Goal: Task Accomplishment & Management: Use online tool/utility

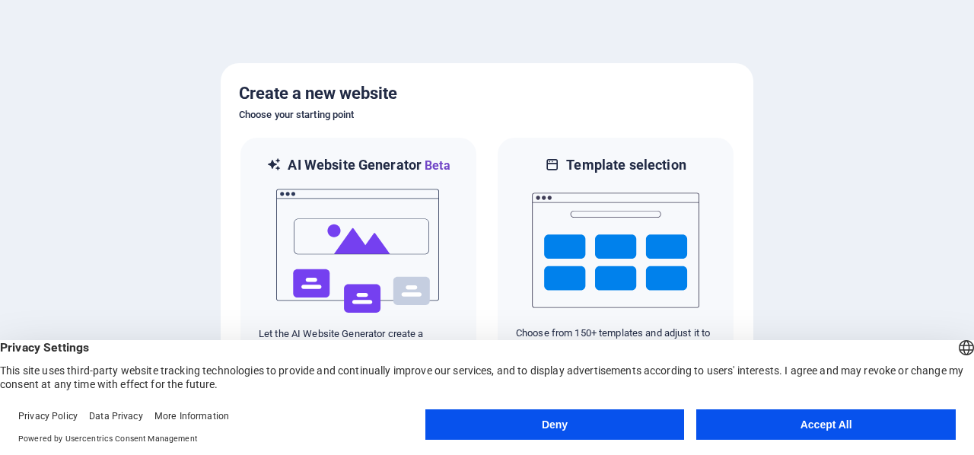
click at [824, 427] on button "Accept All" at bounding box center [827, 425] width 260 height 30
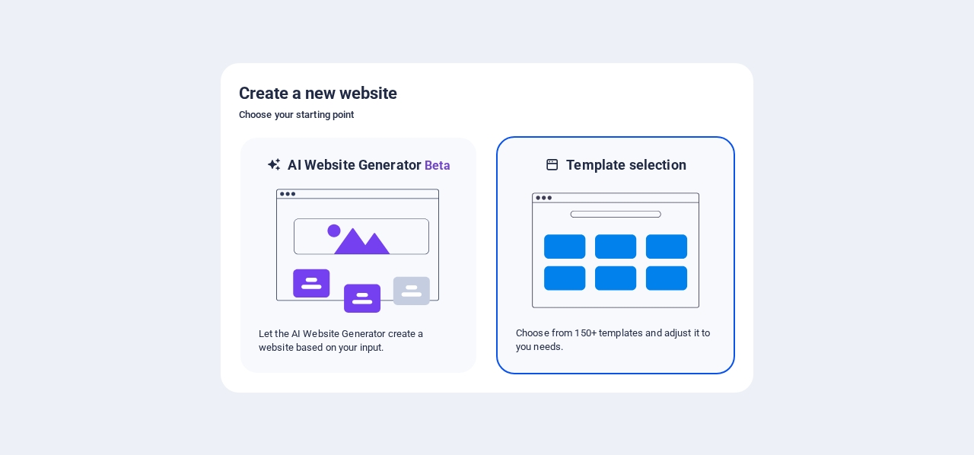
click at [618, 246] on img at bounding box center [615, 250] width 167 height 152
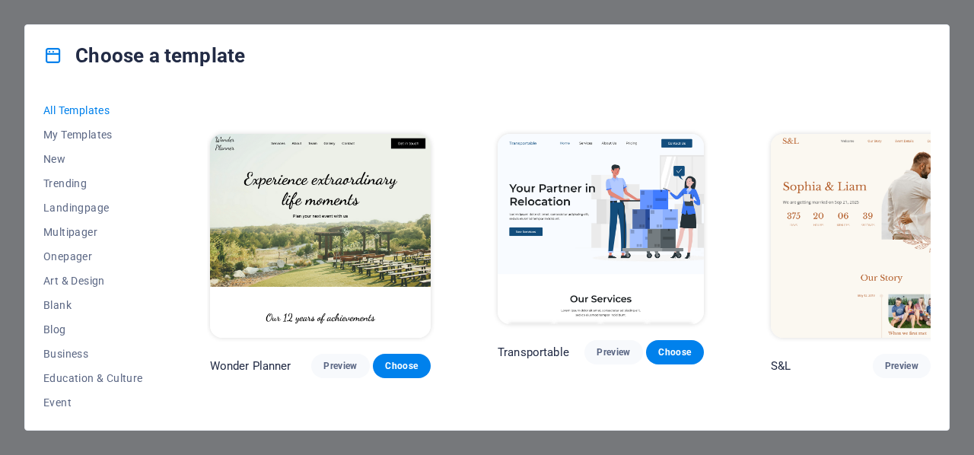
scroll to position [761, 0]
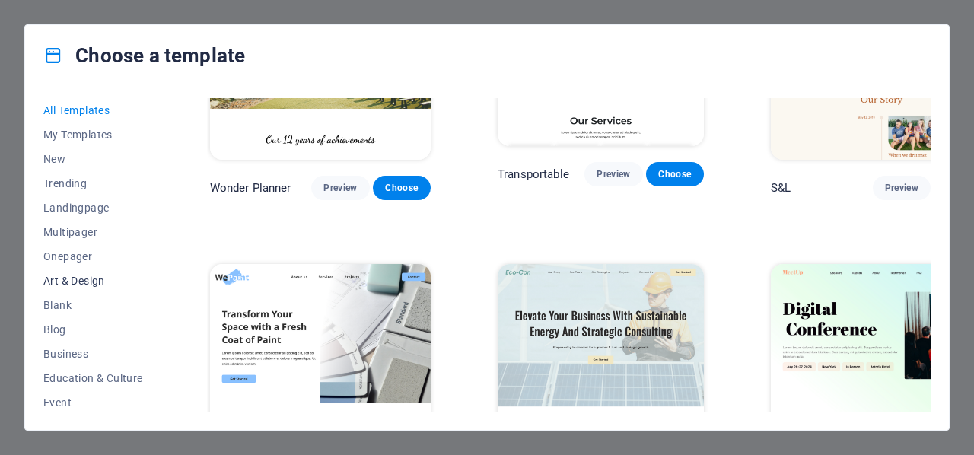
click at [67, 279] on span "Art & Design" at bounding box center [93, 281] width 100 height 12
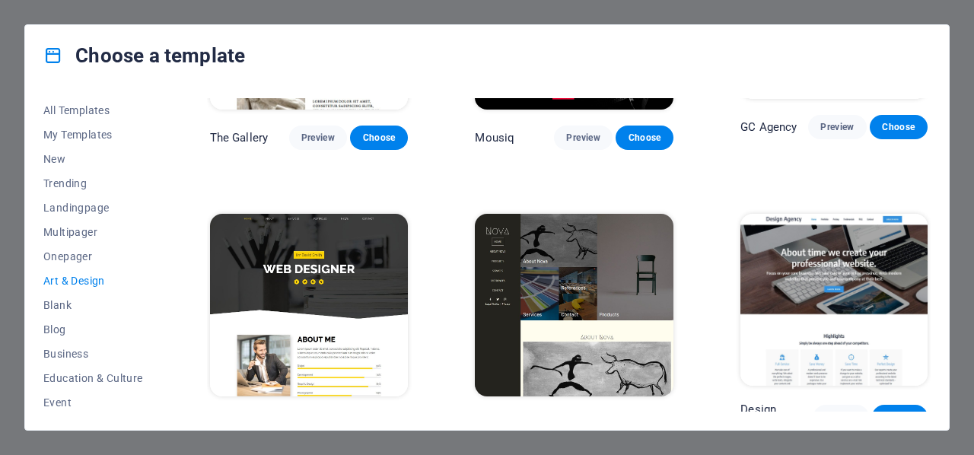
scroll to position [837, 0]
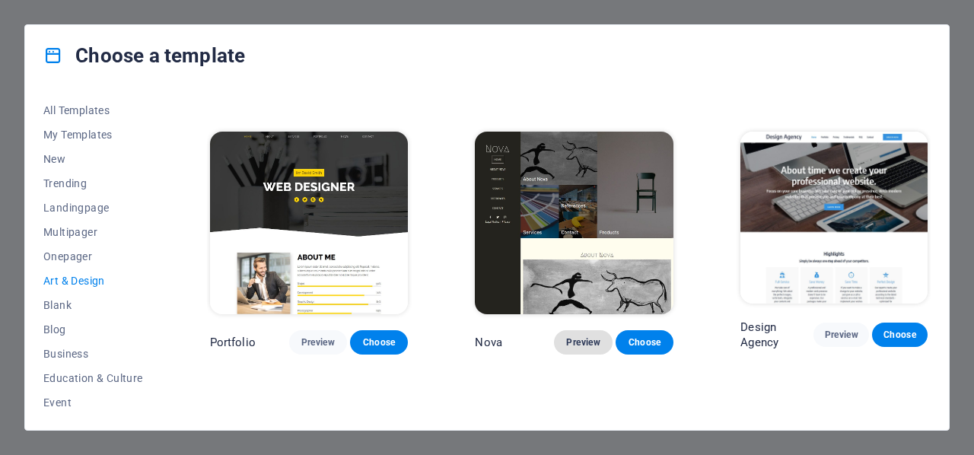
click at [571, 336] on span "Preview" at bounding box center [582, 342] width 33 height 12
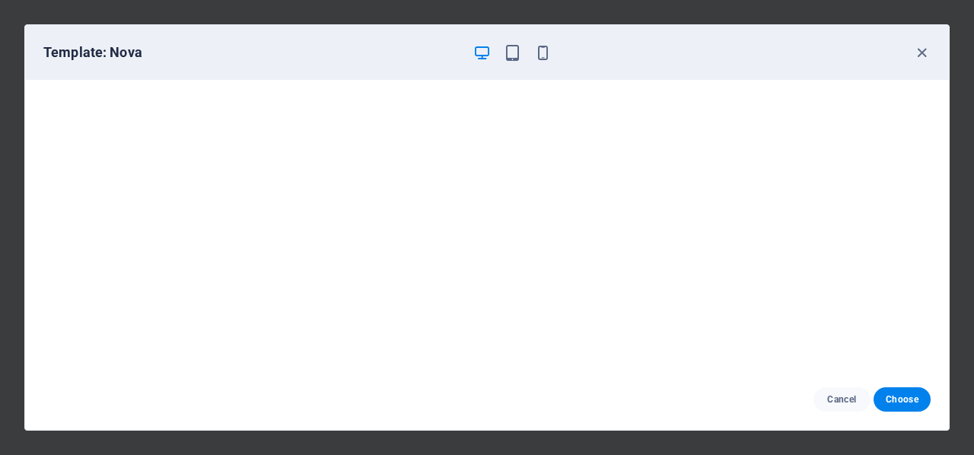
scroll to position [0, 0]
click at [544, 54] on icon "button" at bounding box center [543, 53] width 18 height 18
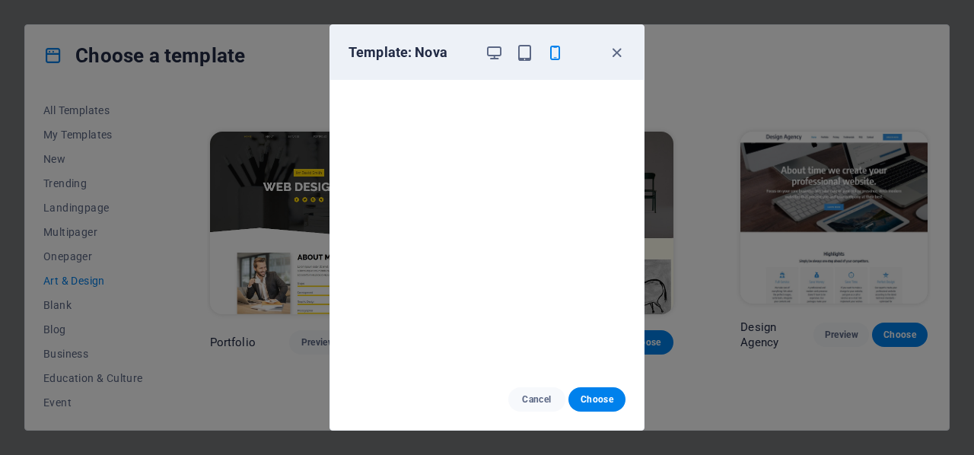
scroll to position [3, 0]
click at [534, 397] on span "Cancel" at bounding box center [537, 400] width 33 height 12
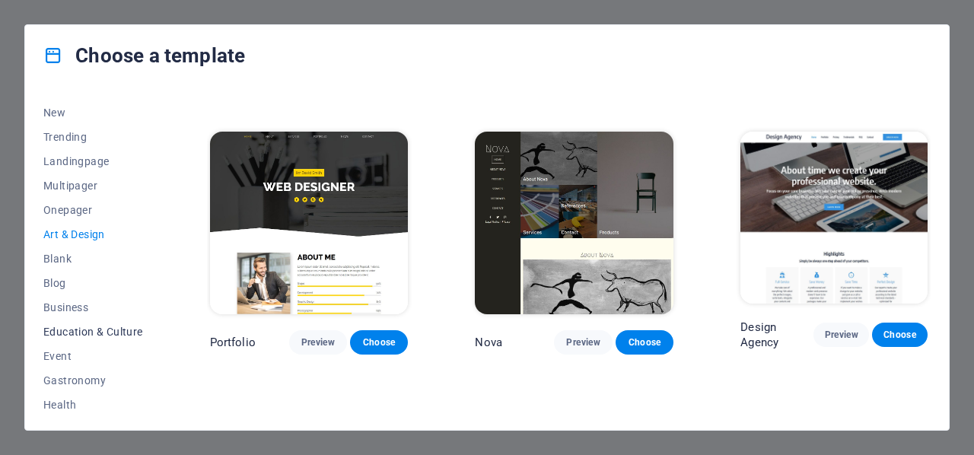
scroll to position [0, 0]
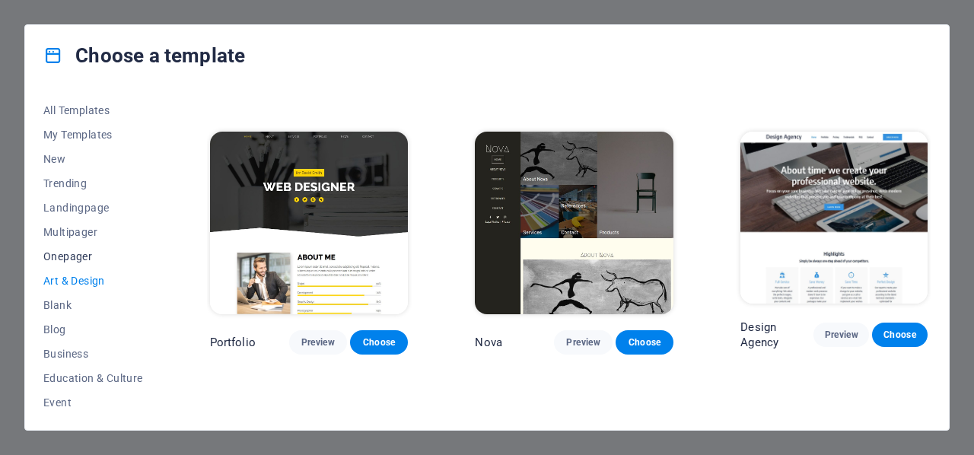
click at [61, 254] on span "Onepager" at bounding box center [93, 256] width 100 height 12
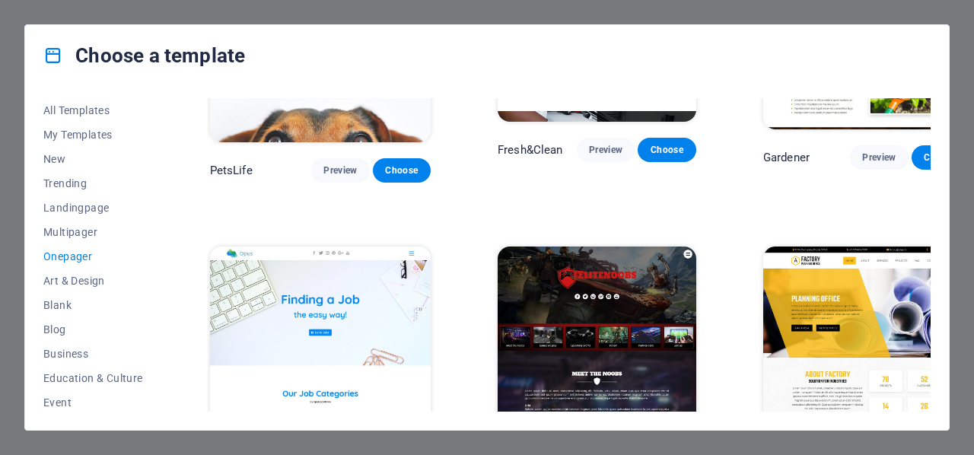
click at [81, 255] on span "Onepager" at bounding box center [93, 256] width 100 height 12
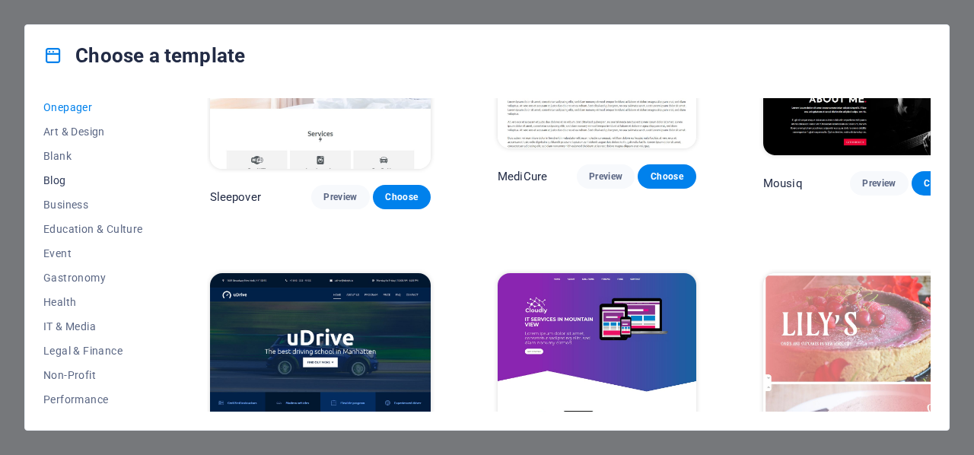
scroll to position [0, 0]
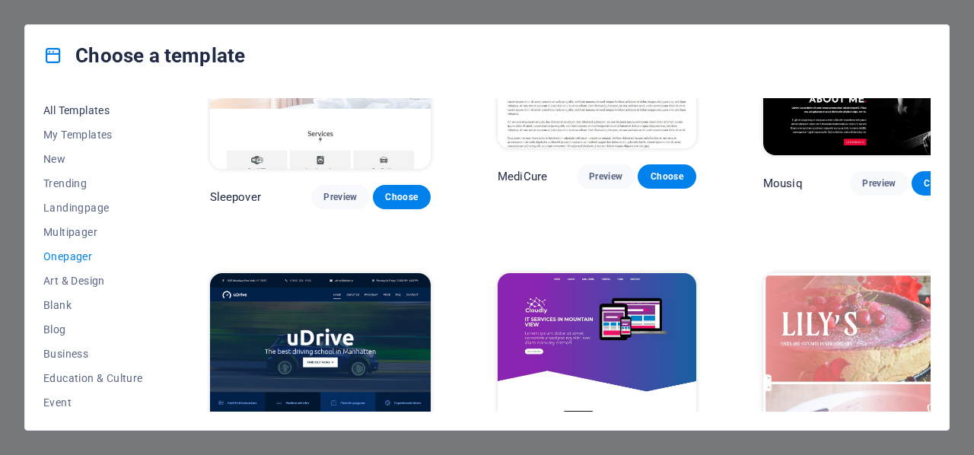
click at [61, 112] on span "All Templates" at bounding box center [93, 110] width 100 height 12
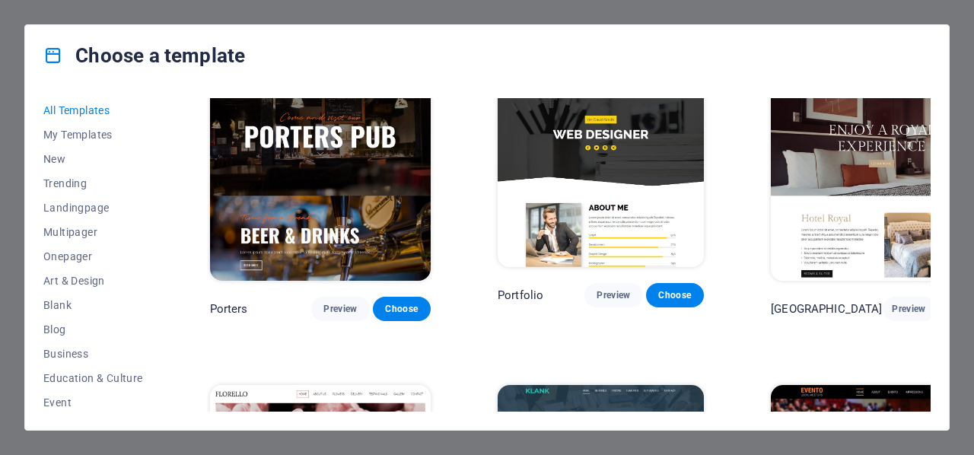
scroll to position [11270, 0]
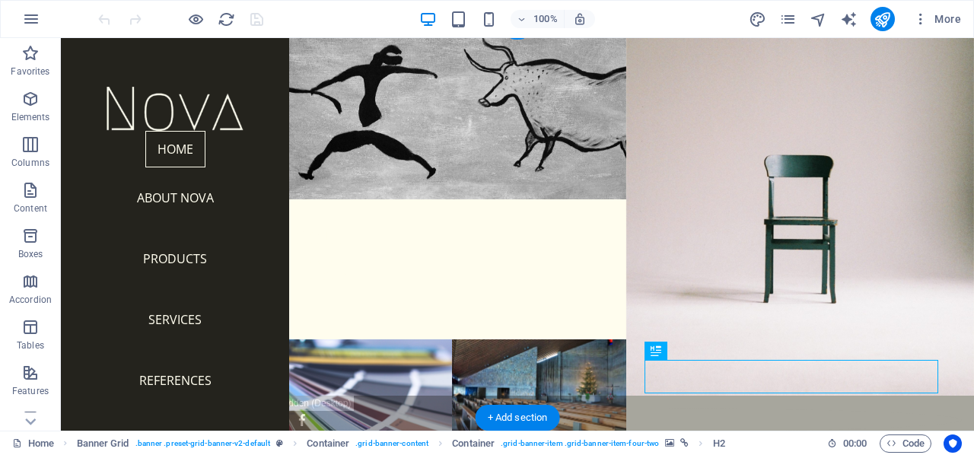
scroll to position [49, 0]
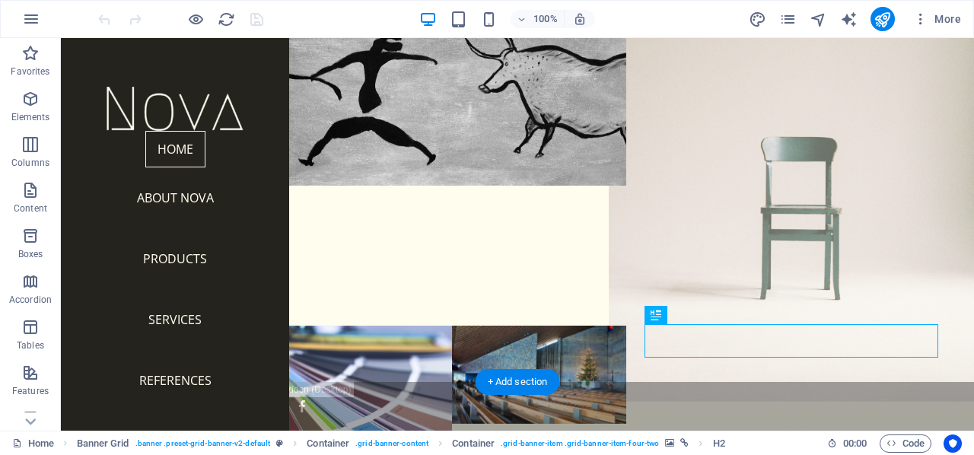
click at [749, 247] on figure at bounding box center [800, 186] width 383 height 432
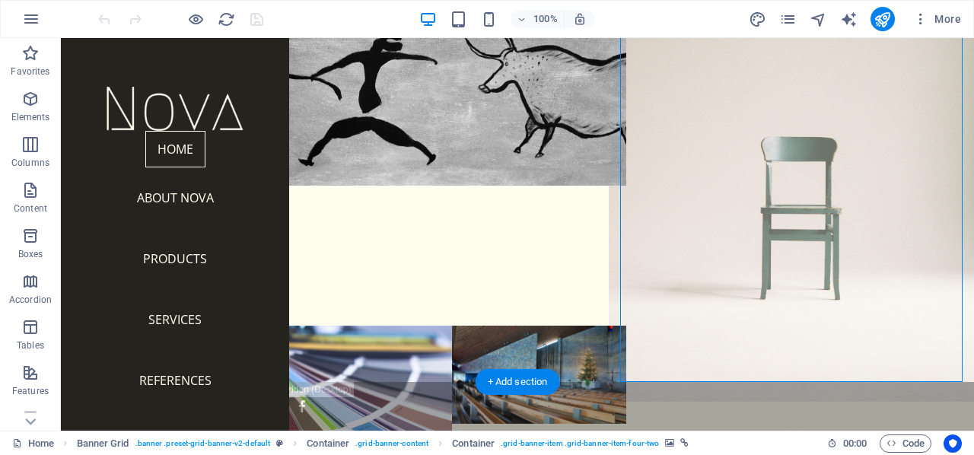
click at [749, 247] on figure at bounding box center [800, 186] width 383 height 432
click at [750, 249] on figure at bounding box center [800, 186] width 383 height 432
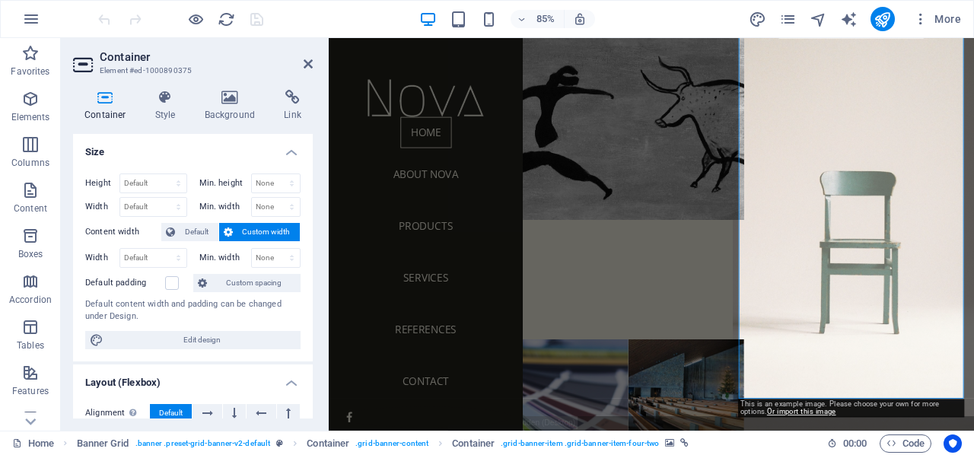
scroll to position [0, 0]
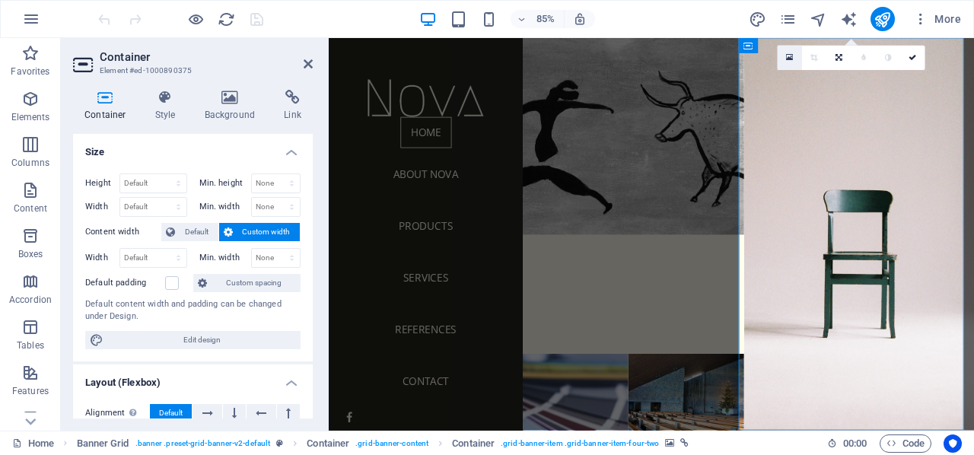
click at [791, 57] on icon at bounding box center [789, 57] width 7 height 9
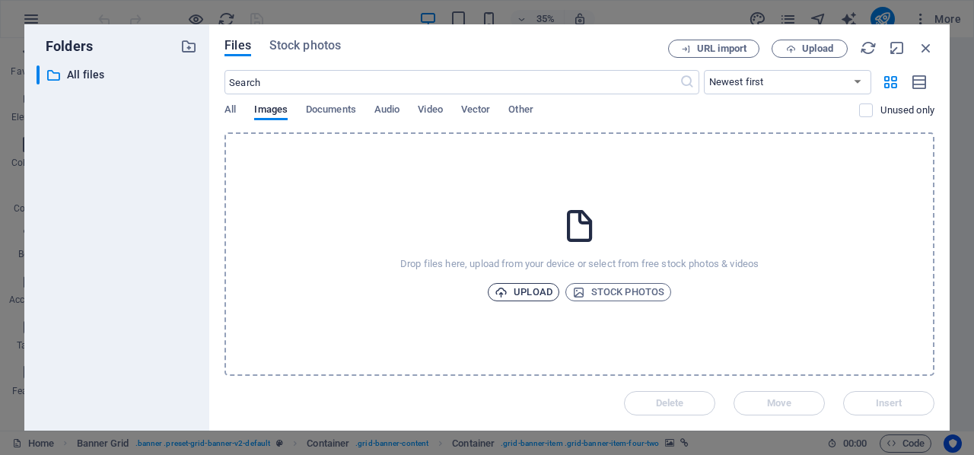
click at [528, 293] on span "Upload" at bounding box center [524, 292] width 58 height 18
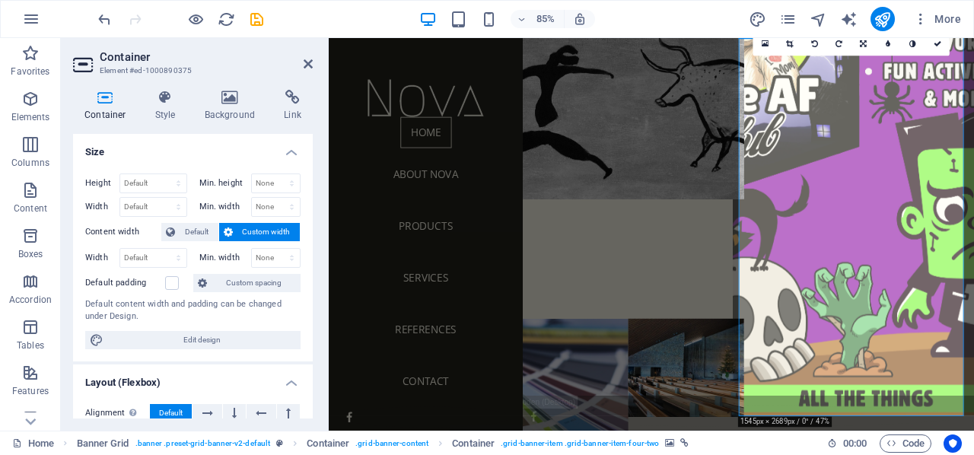
scroll to position [49, 0]
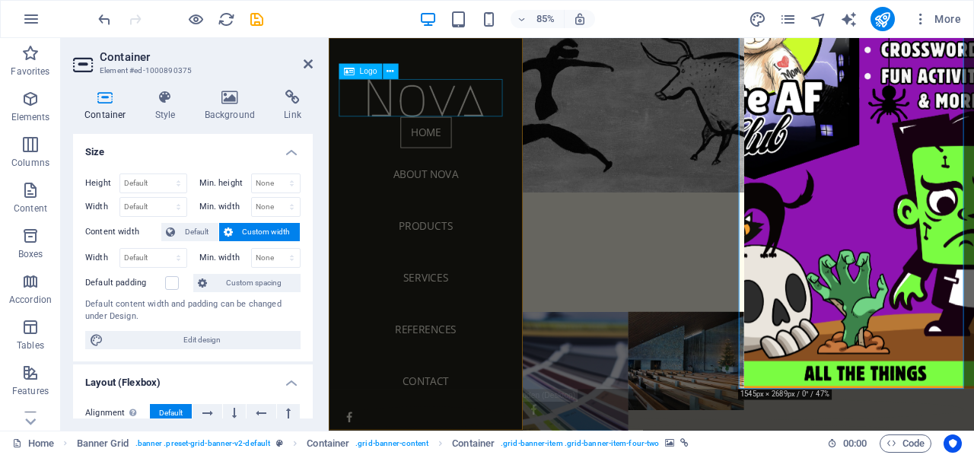
click at [442, 102] on div at bounding box center [443, 109] width 204 height 44
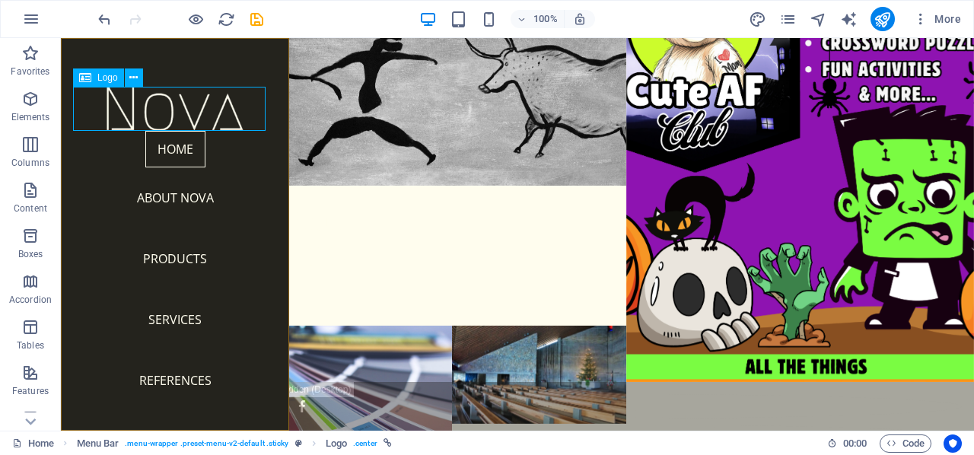
click at [96, 79] on div "Logo" at bounding box center [98, 78] width 51 height 18
click at [136, 77] on icon at bounding box center [133, 78] width 8 height 16
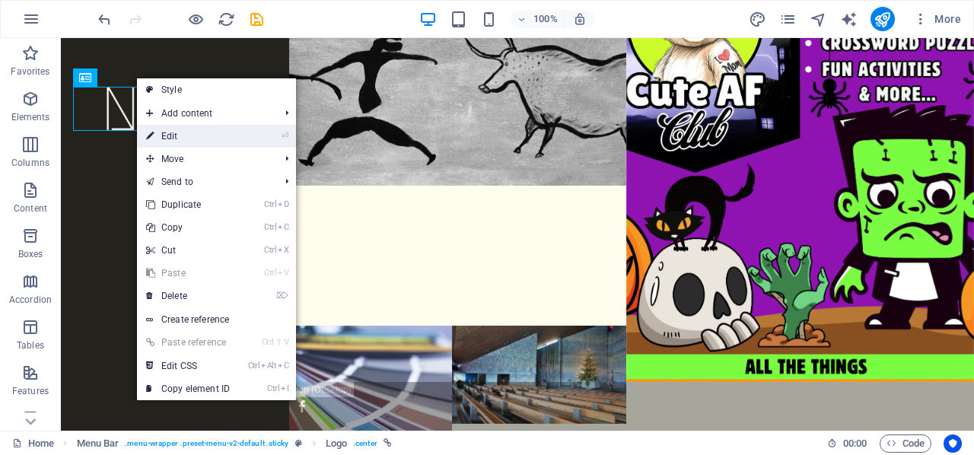
click at [172, 136] on link "⏎ Edit" at bounding box center [188, 136] width 102 height 23
select select "px"
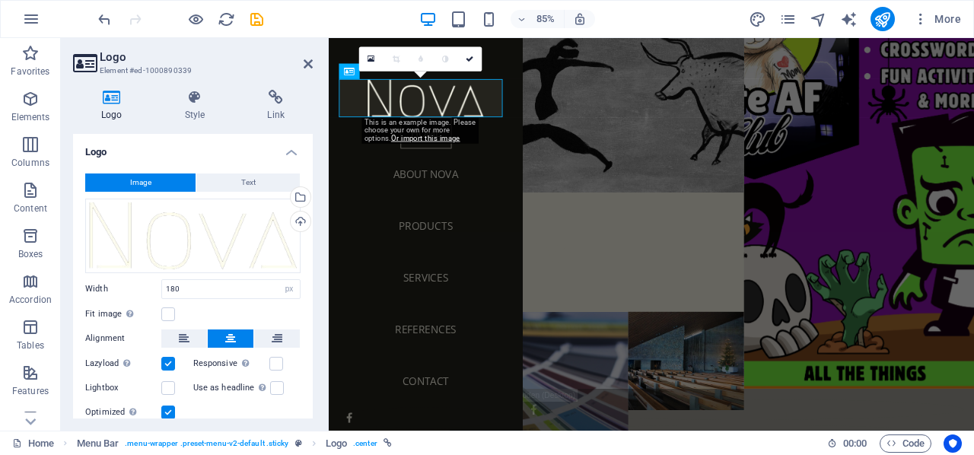
click at [132, 183] on span "Image" at bounding box center [140, 183] width 21 height 18
click at [139, 183] on span "Image" at bounding box center [140, 183] width 21 height 18
click at [162, 234] on div "Drag files here, click to choose files or select files from Files or our free s…" at bounding box center [192, 236] width 215 height 75
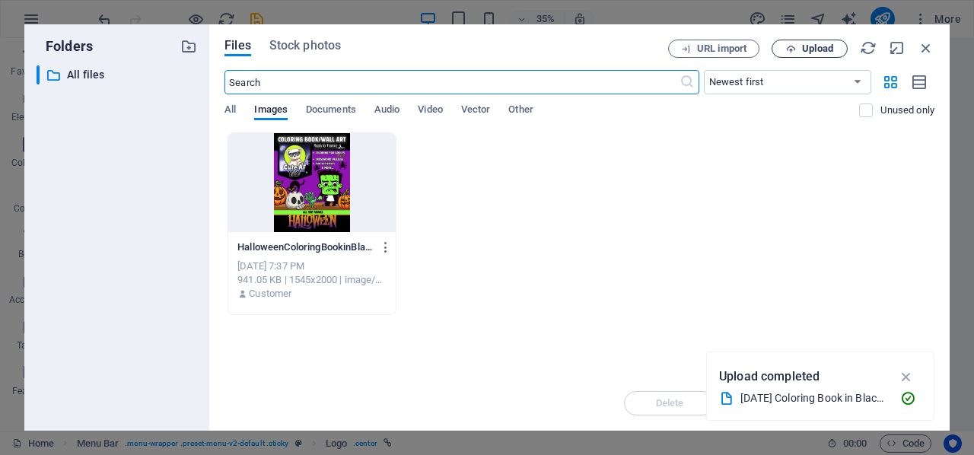
click at [814, 46] on span "Upload" at bounding box center [817, 48] width 31 height 9
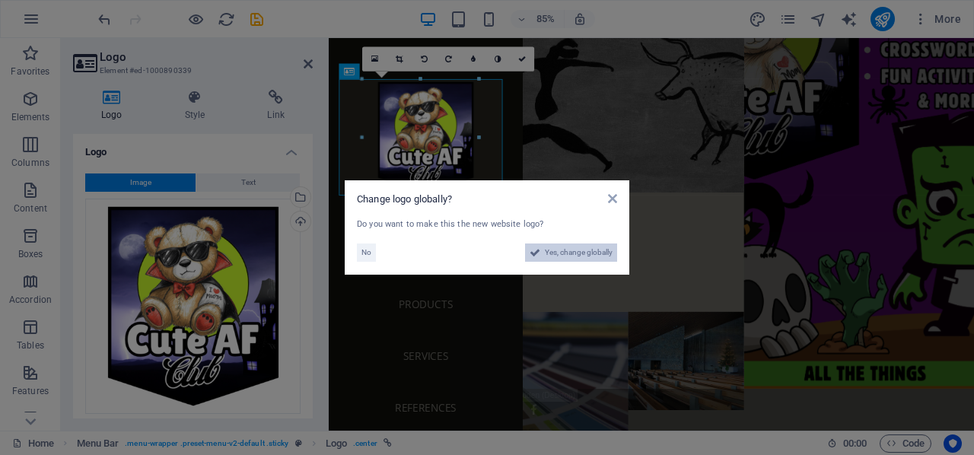
click at [574, 249] on span "Yes, change globally" at bounding box center [579, 253] width 68 height 18
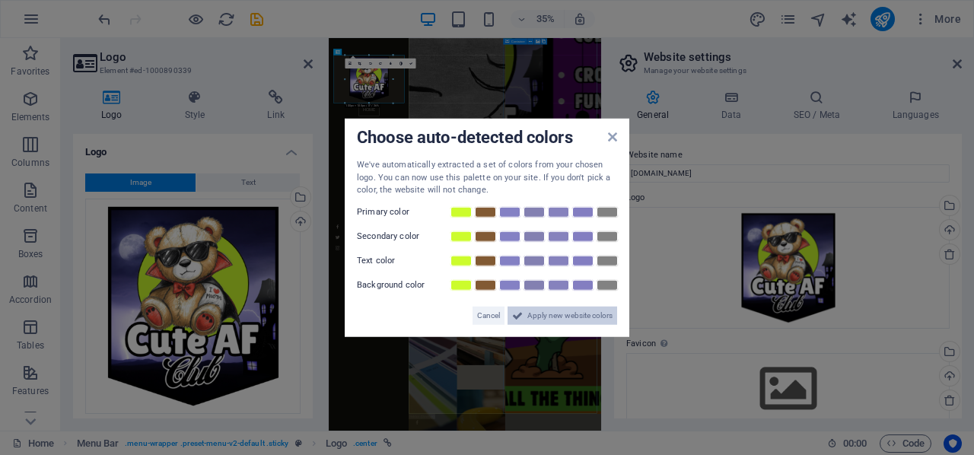
click at [547, 311] on span "Apply new website colors" at bounding box center [570, 315] width 85 height 18
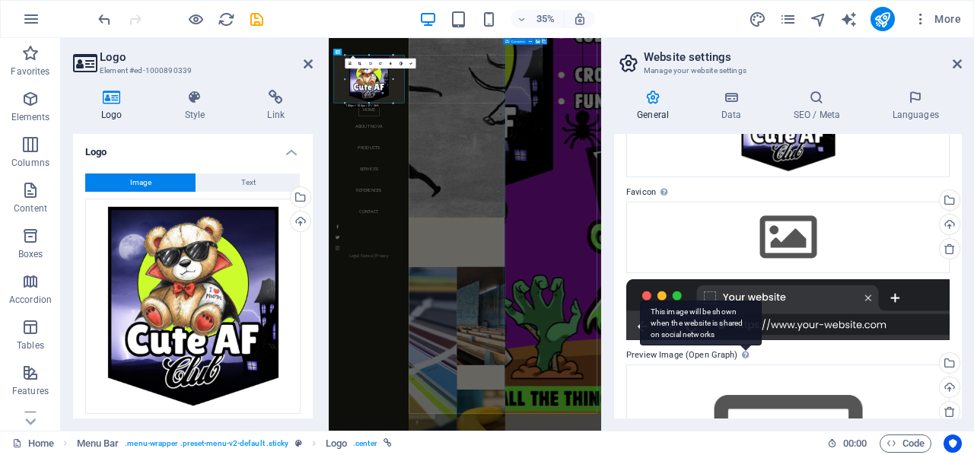
scroll to position [152, 0]
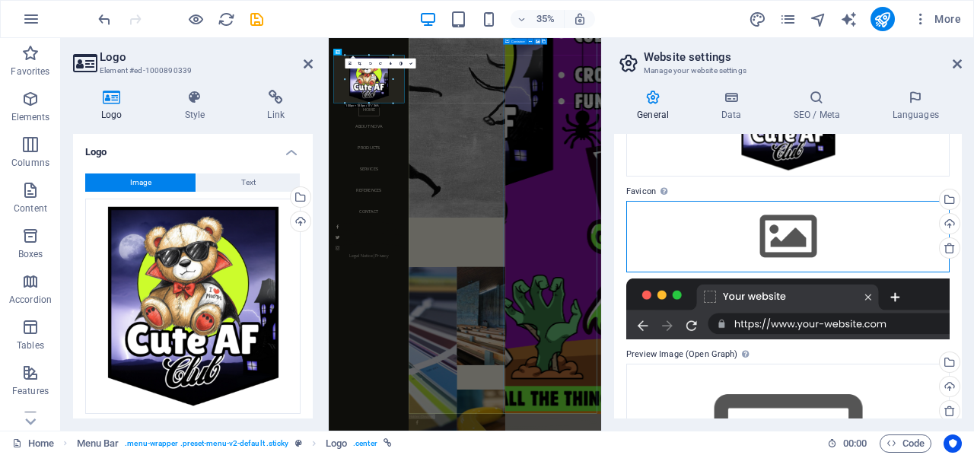
click at [778, 238] on div "Drag files here, click to choose files or select files from Files or our free s…" at bounding box center [789, 237] width 324 height 72
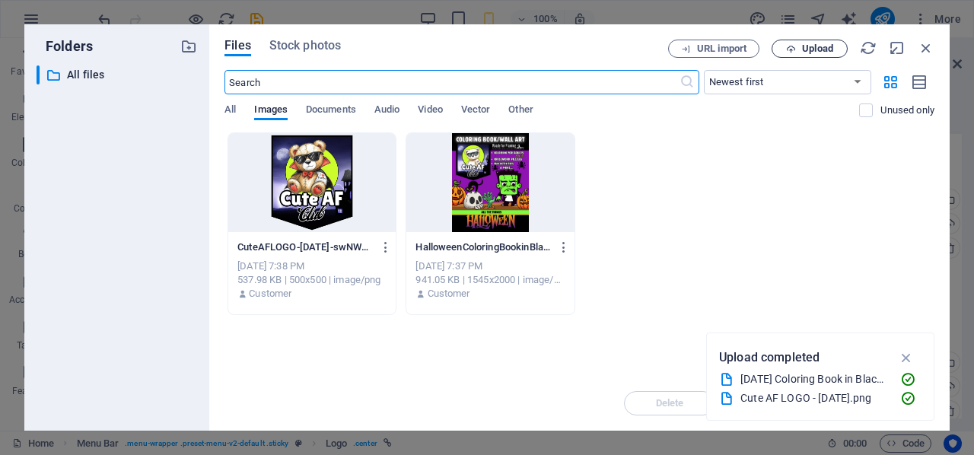
click at [829, 50] on span "Upload" at bounding box center [817, 48] width 31 height 9
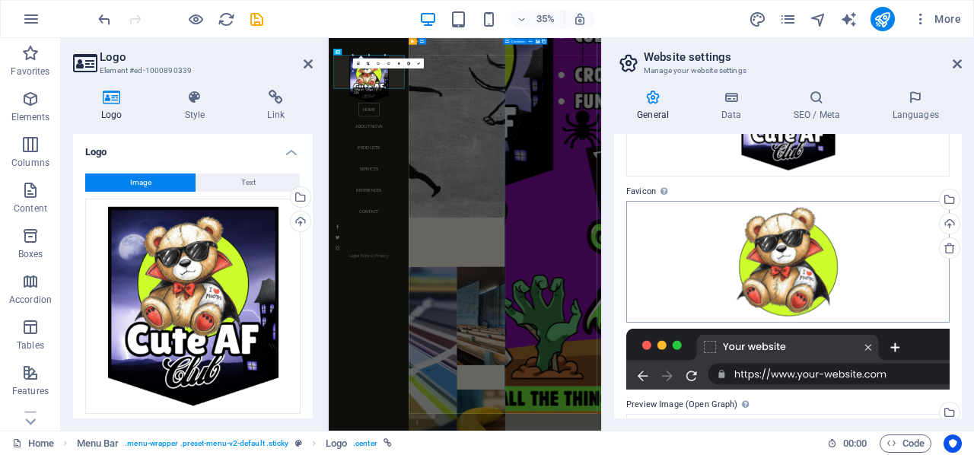
type input "180"
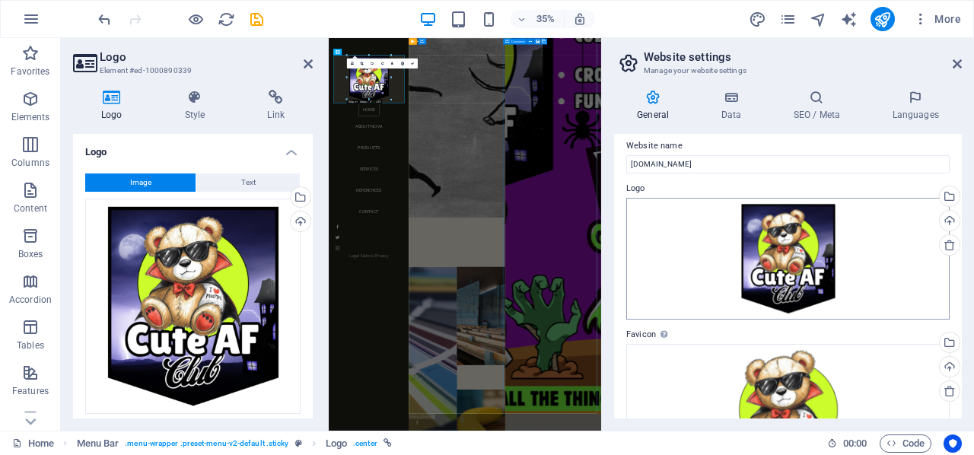
scroll to position [0, 0]
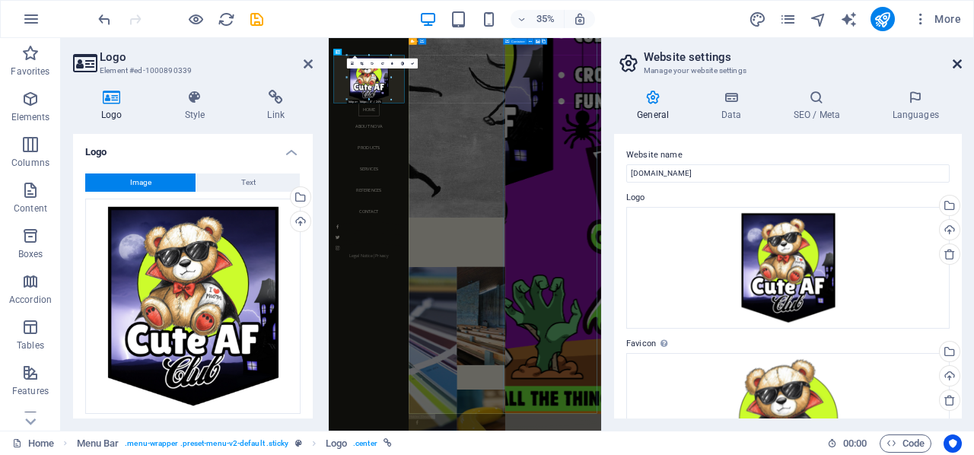
click at [957, 62] on icon at bounding box center [957, 64] width 9 height 12
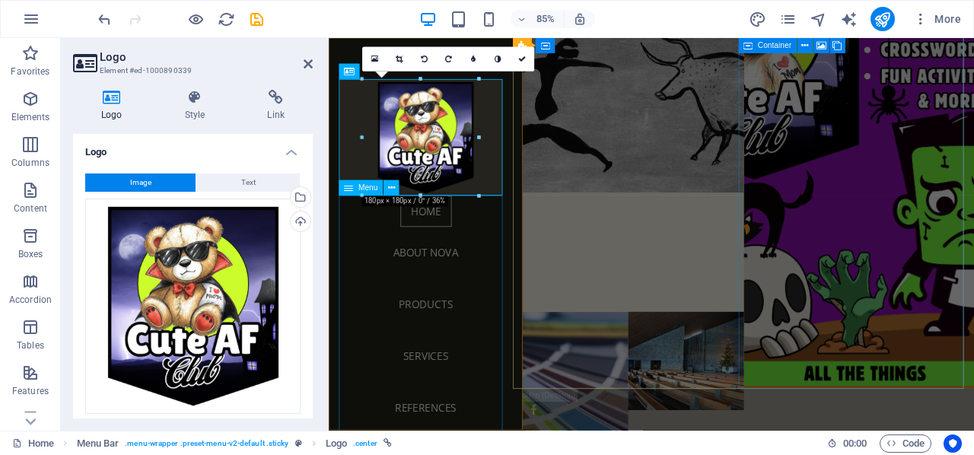
click at [504, 263] on nav "Home About Nova Products Services References Contact" at bounding box center [443, 394] width 204 height 341
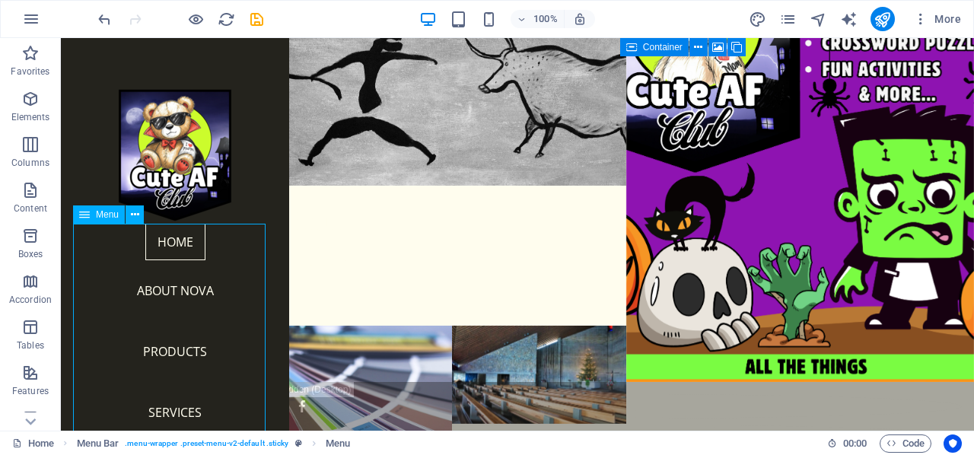
click at [188, 293] on nav "Home About Nova Products Services References Contact" at bounding box center [175, 394] width 204 height 341
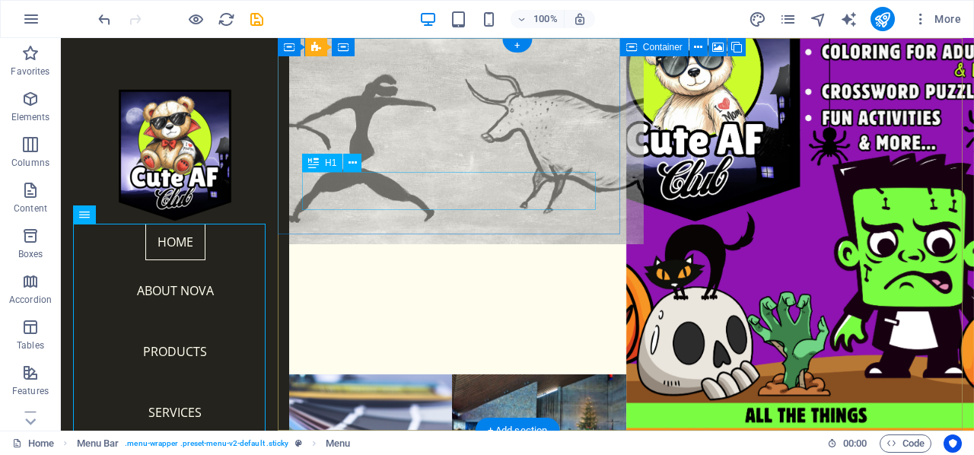
click at [344, 286] on div "NOVA" at bounding box center [452, 305] width 349 height 38
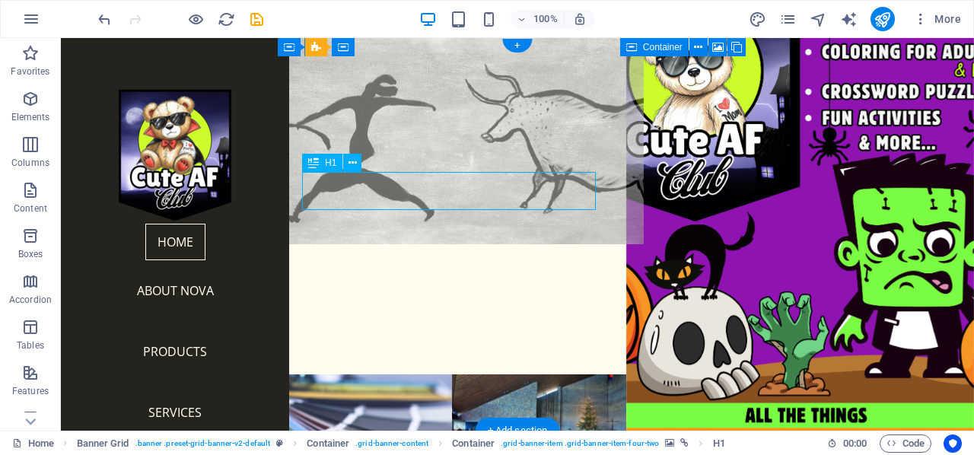
click at [344, 286] on div "NOVA" at bounding box center [452, 305] width 349 height 38
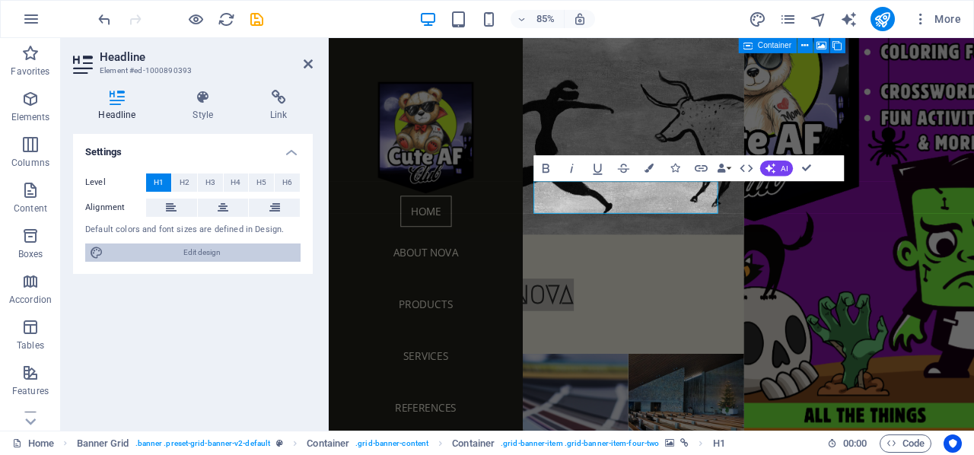
click at [163, 249] on span "Edit design" at bounding box center [202, 253] width 188 height 18
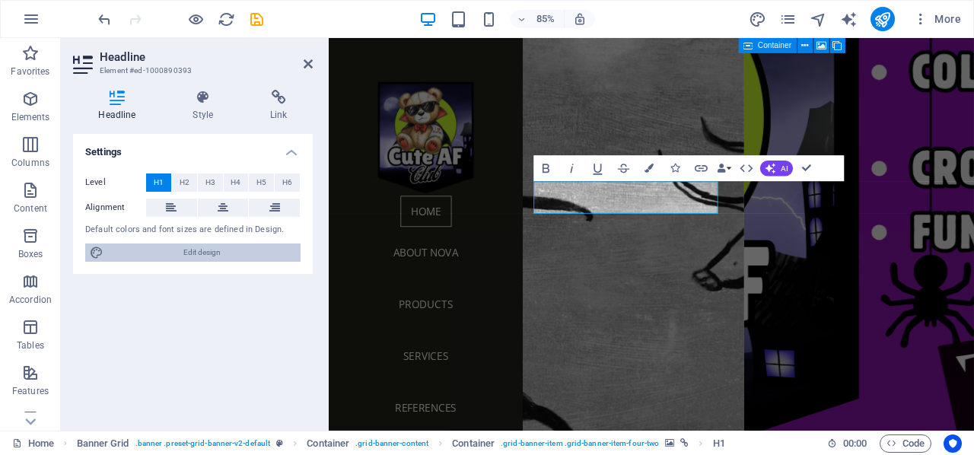
select select "px"
select select "300"
select select "px"
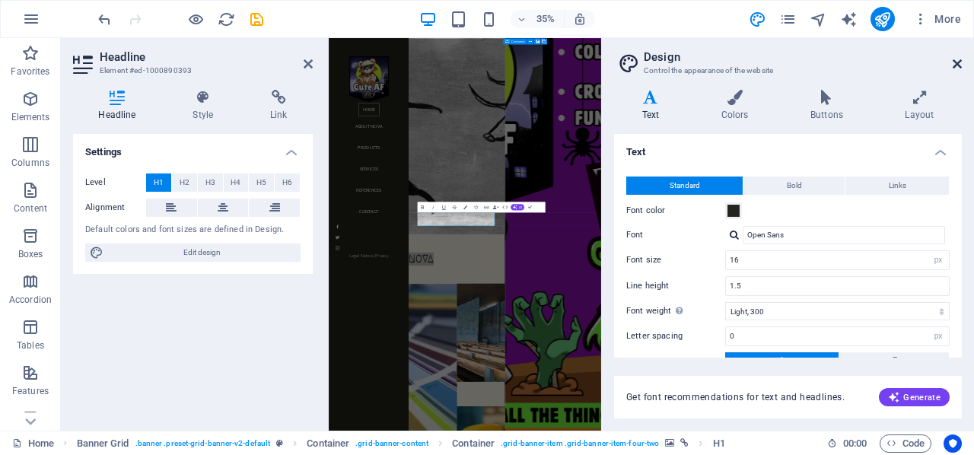
click at [956, 66] on icon at bounding box center [957, 64] width 9 height 12
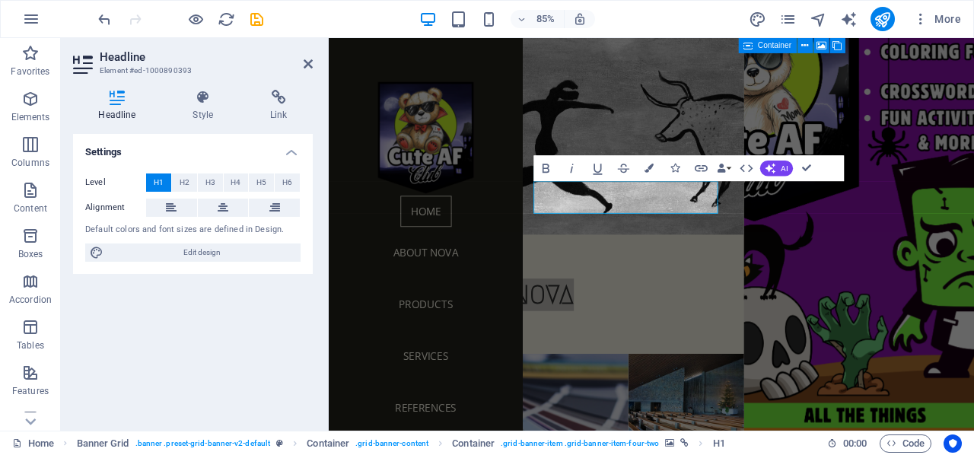
click at [295, 325] on div "Settings Level H1 H2 H3 H4 H5 H6 Alignment Default colors and font sizes are de…" at bounding box center [193, 276] width 240 height 285
click at [172, 309] on div "Settings Level H1 H2 H3 H4 H5 H6 Alignment Default colors and font sizes are de…" at bounding box center [193, 276] width 240 height 285
click at [30, 59] on icon "button" at bounding box center [30, 53] width 18 height 18
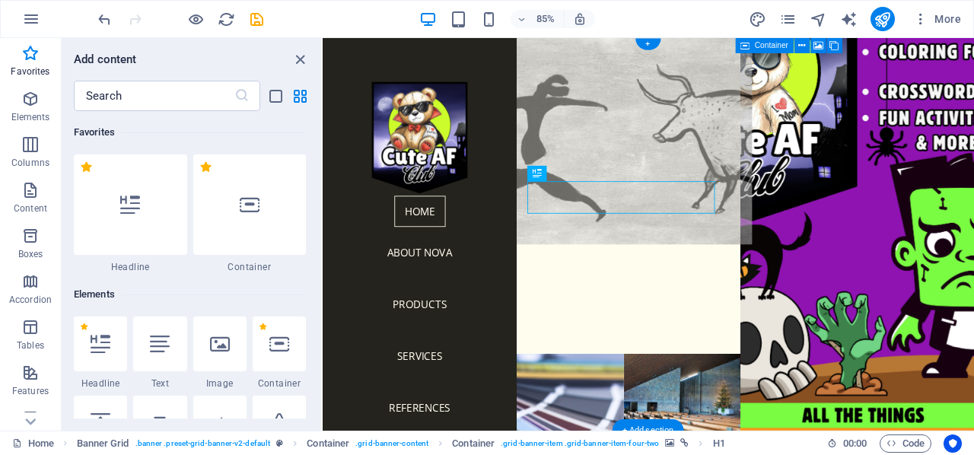
click at [652, 117] on figure at bounding box center [677, 154] width 302 height 254
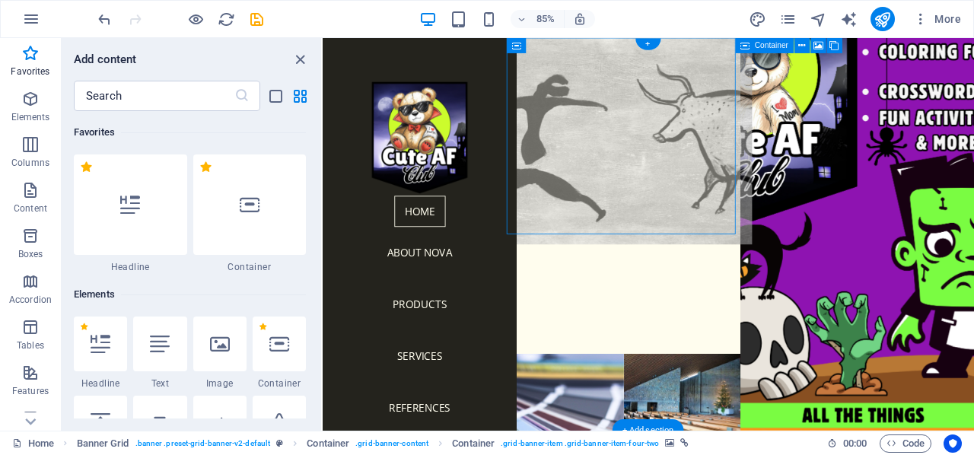
click at [652, 117] on figure at bounding box center [677, 154] width 302 height 254
click at [614, 123] on figure at bounding box center [677, 154] width 302 height 254
click at [614, 122] on figure at bounding box center [677, 154] width 302 height 254
click at [682, 288] on div "About" at bounding box center [677, 304] width 275 height 33
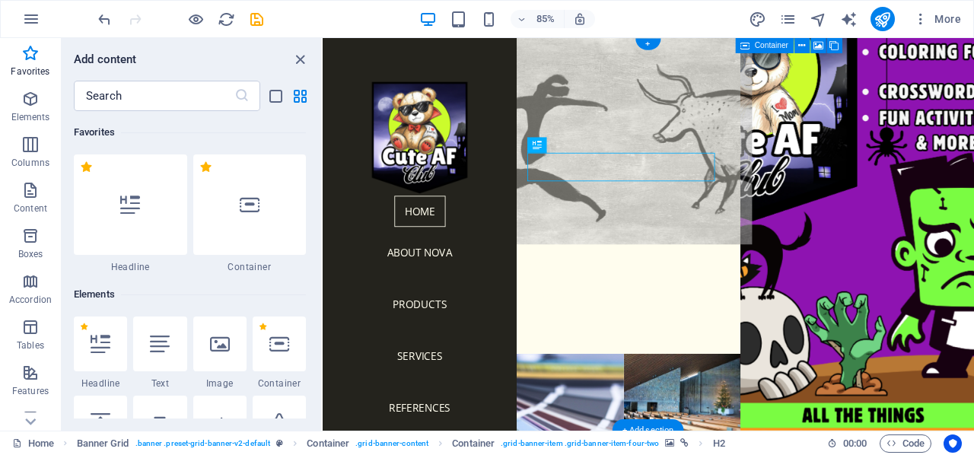
click at [674, 149] on figure at bounding box center [677, 154] width 302 height 254
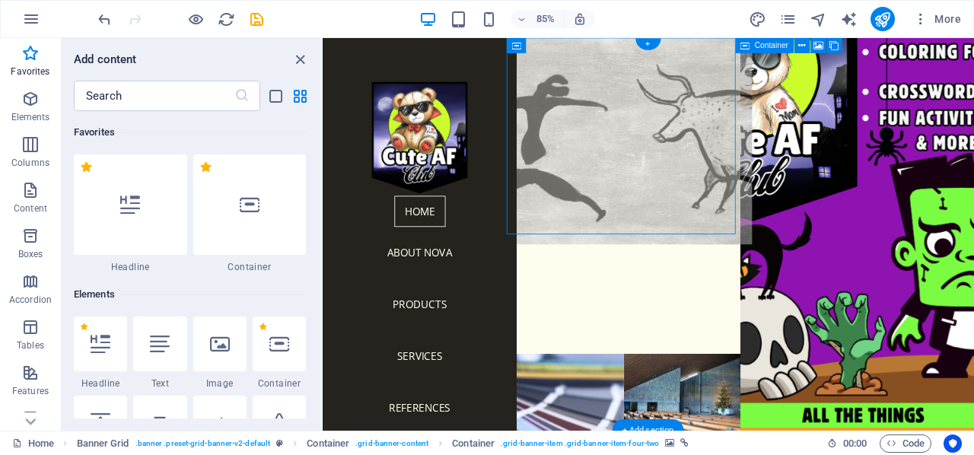
click at [601, 78] on figure at bounding box center [677, 154] width 302 height 254
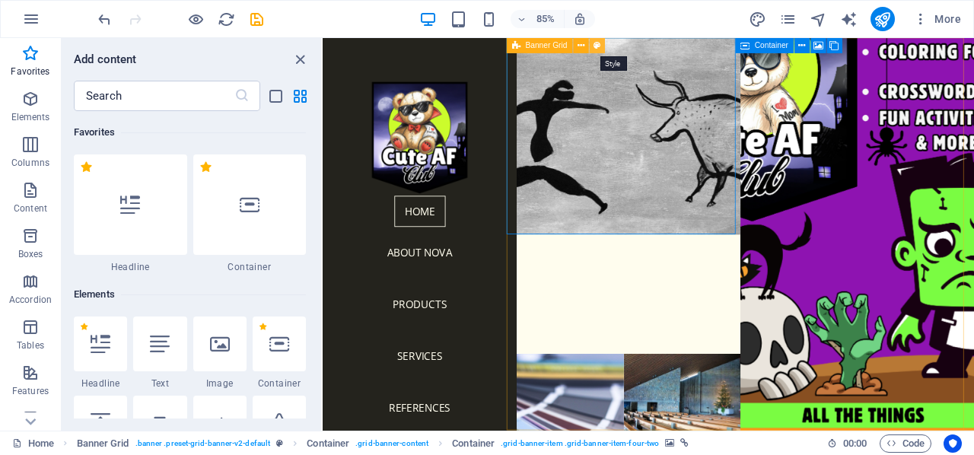
click at [601, 44] on icon at bounding box center [597, 46] width 7 height 14
select select "vh"
select select "rem"
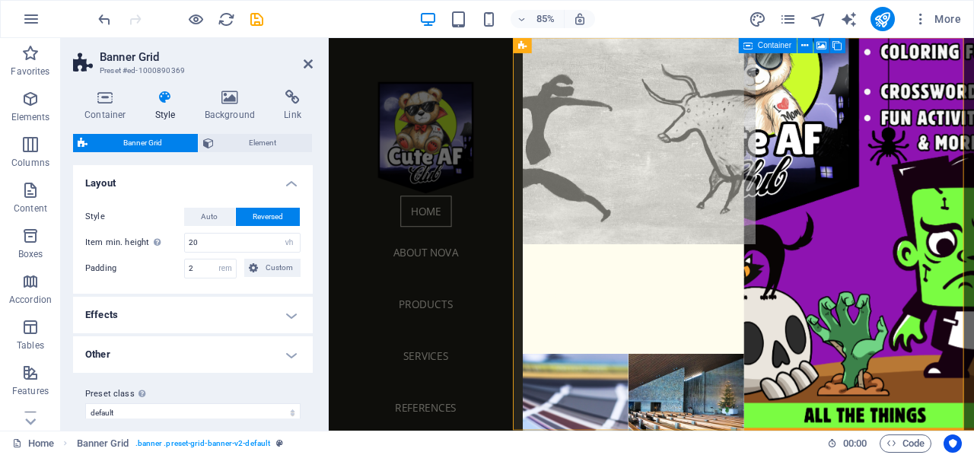
click at [714, 148] on figure at bounding box center [681, 154] width 298 height 254
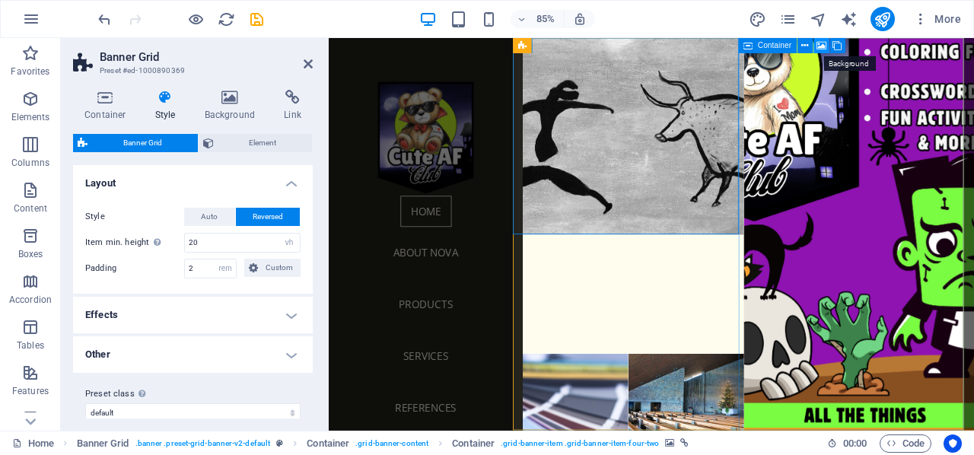
click at [821, 43] on icon at bounding box center [822, 46] width 10 height 14
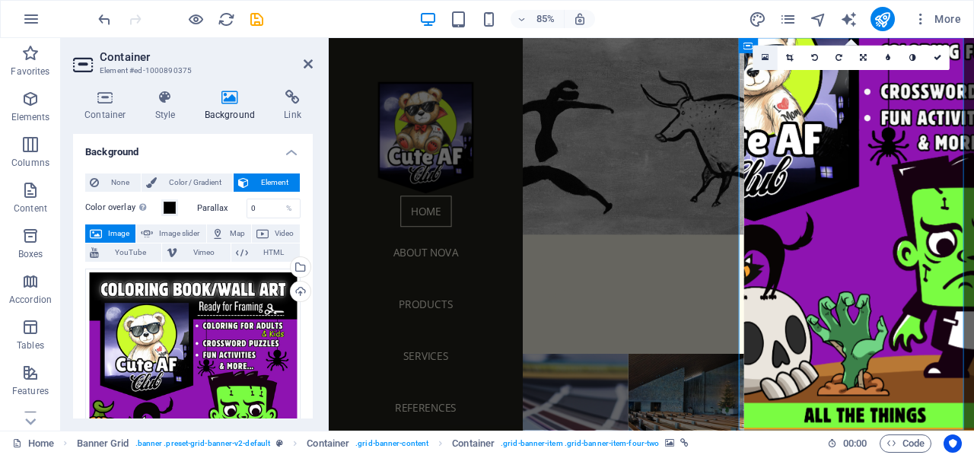
click at [768, 58] on icon at bounding box center [765, 57] width 7 height 9
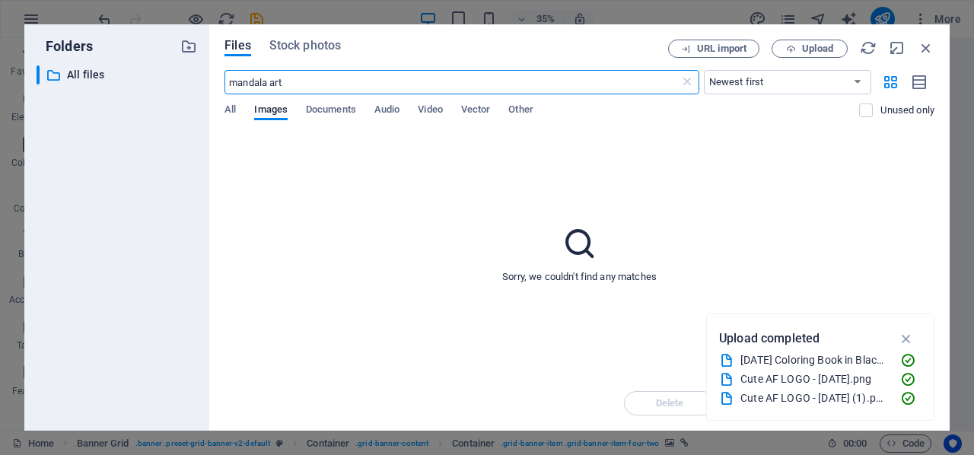
type input "mandala art"
click at [311, 45] on span "Stock photos" at bounding box center [305, 46] width 72 height 18
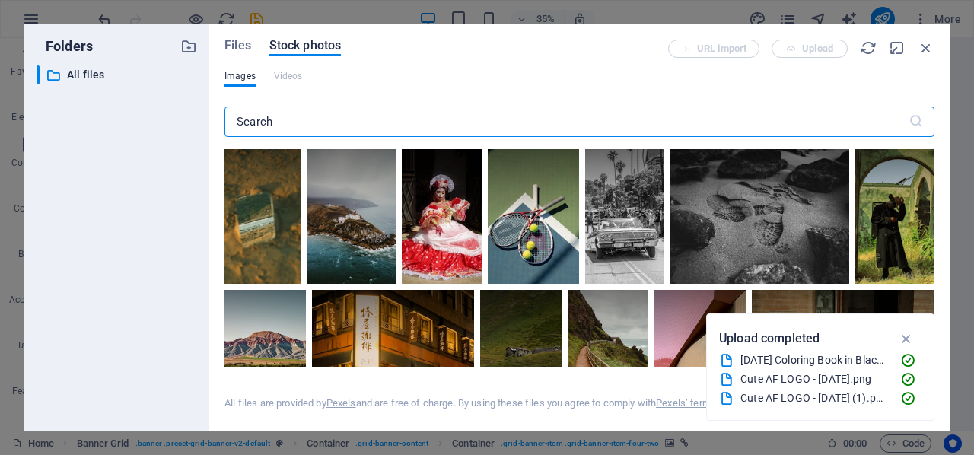
drag, startPoint x: 320, startPoint y: 123, endPoint x: 192, endPoint y: 123, distance: 127.9
click at [192, 123] on div "Folders ​ All files All files Files Stock photos URL import Upload Images Video…" at bounding box center [487, 227] width 926 height 407
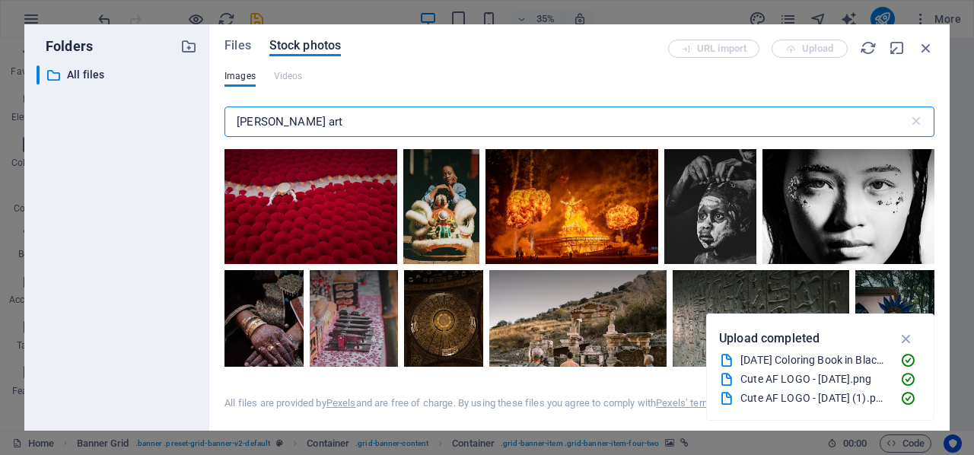
click at [253, 123] on input "[PERSON_NAME] art" at bounding box center [567, 122] width 684 height 30
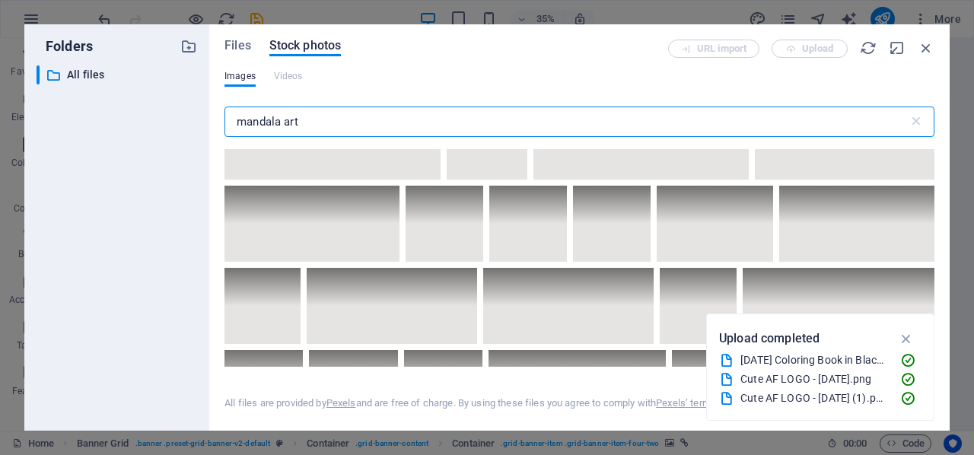
scroll to position [4187, 0]
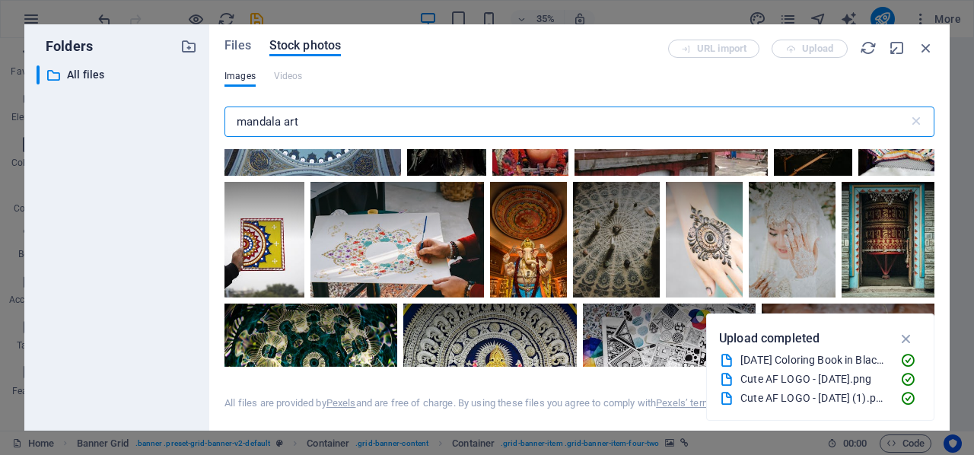
click at [320, 126] on input "mandala art" at bounding box center [567, 122] width 684 height 30
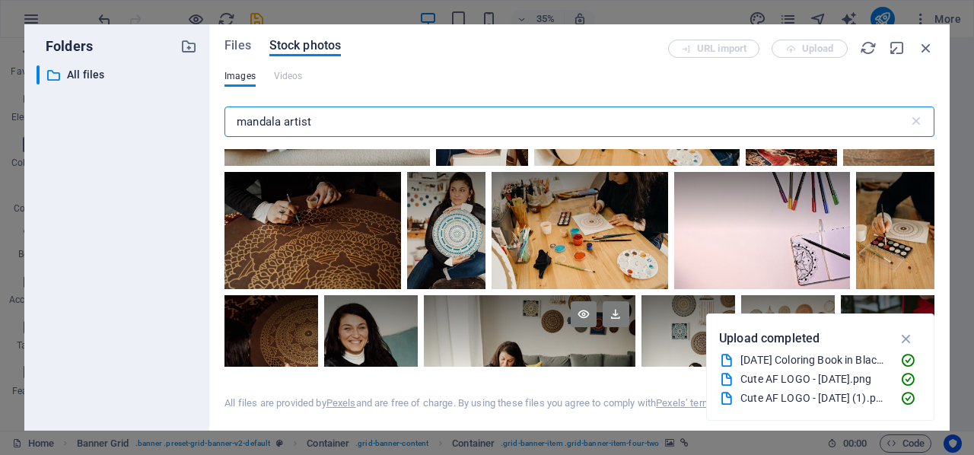
scroll to position [0, 0]
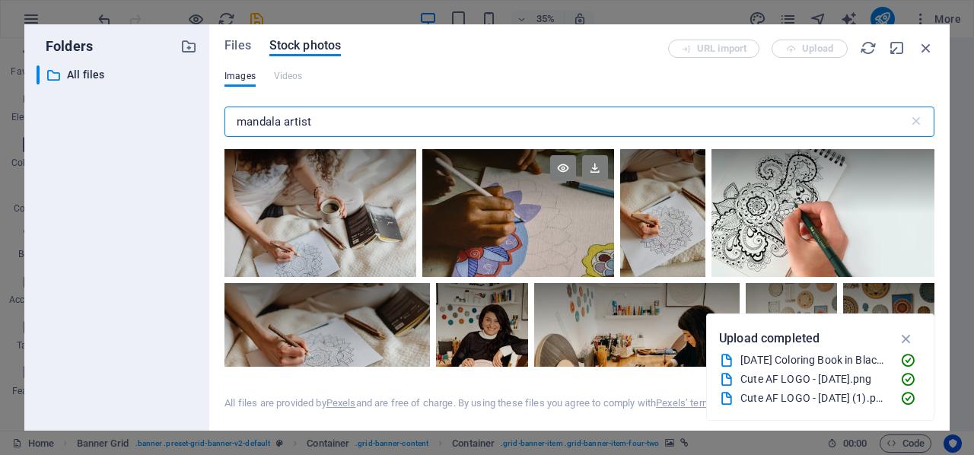
type input "mandala artist"
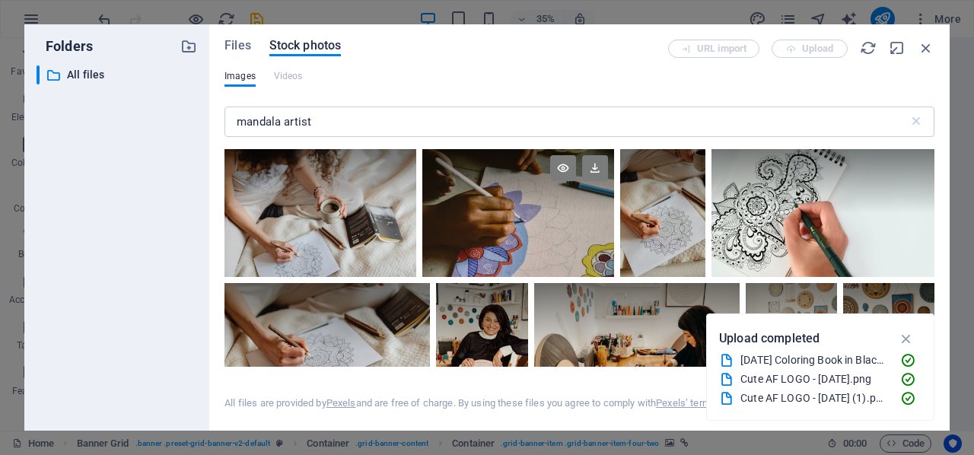
click at [512, 238] on div at bounding box center [519, 213] width 192 height 128
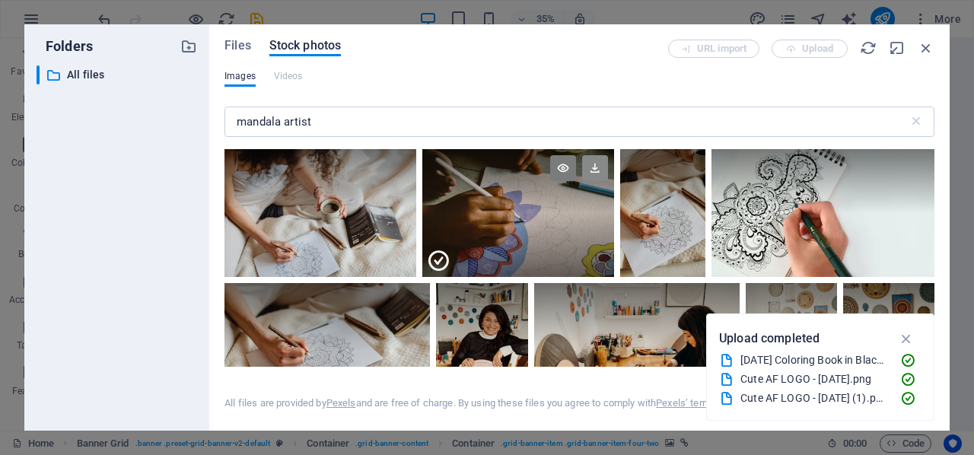
click at [591, 165] on icon at bounding box center [595, 168] width 26 height 26
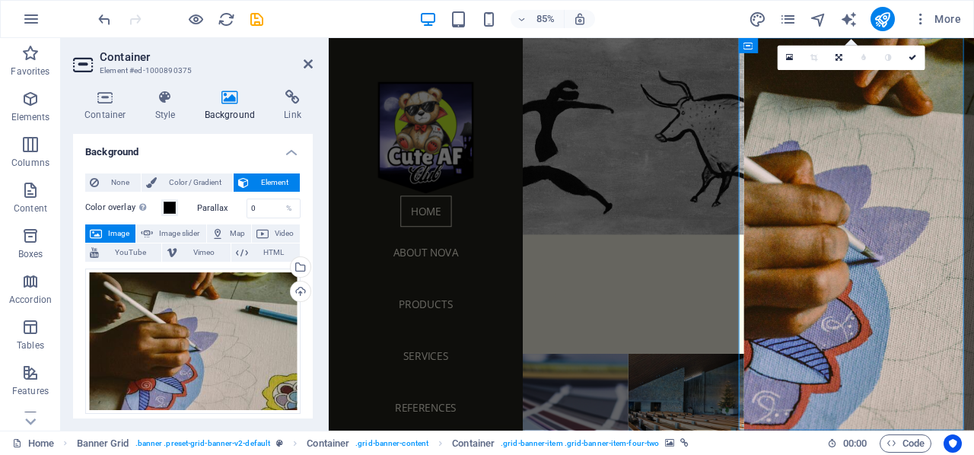
click at [319, 298] on div "Container Style Background Link Size Height Default px rem % vh vw Min. height …" at bounding box center [193, 254] width 264 height 353
click at [358, 18] on div "85% More" at bounding box center [531, 19] width 872 height 24
click at [920, 16] on icon "button" at bounding box center [921, 18] width 15 height 15
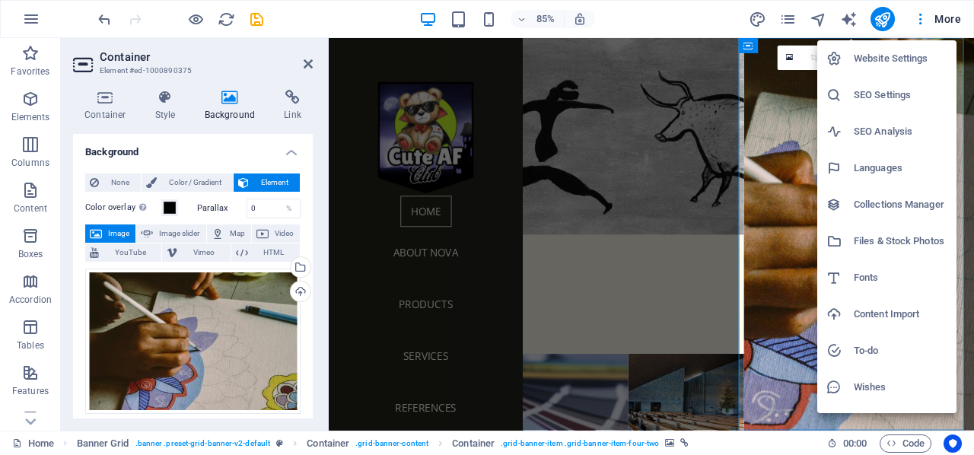
click at [946, 22] on div at bounding box center [487, 227] width 974 height 455
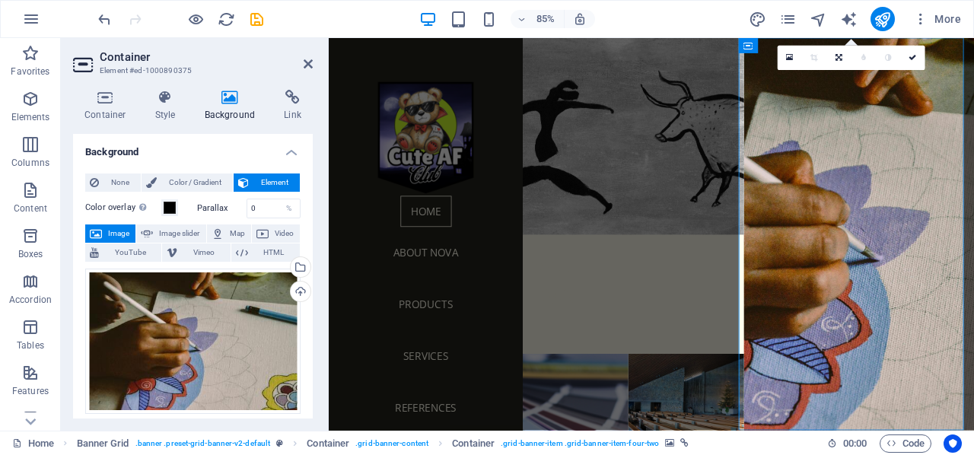
click at [946, 21] on span "More" at bounding box center [938, 18] width 48 height 15
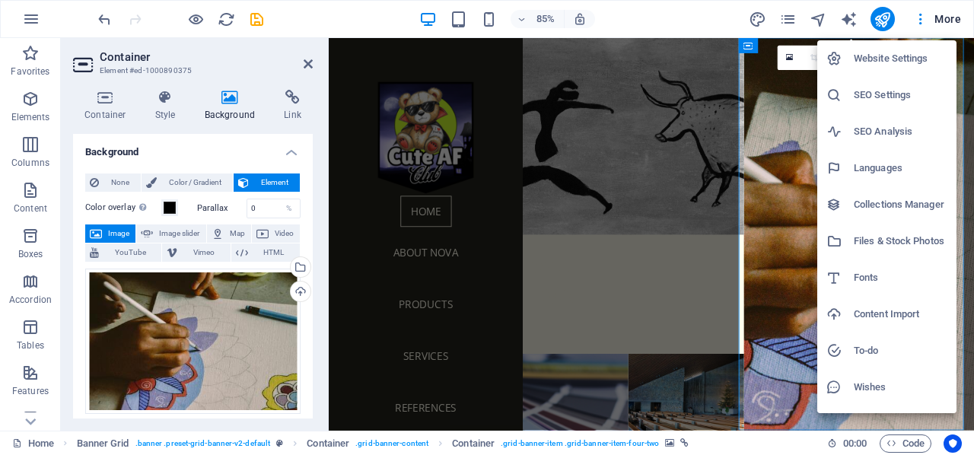
click at [29, 24] on div at bounding box center [487, 227] width 974 height 455
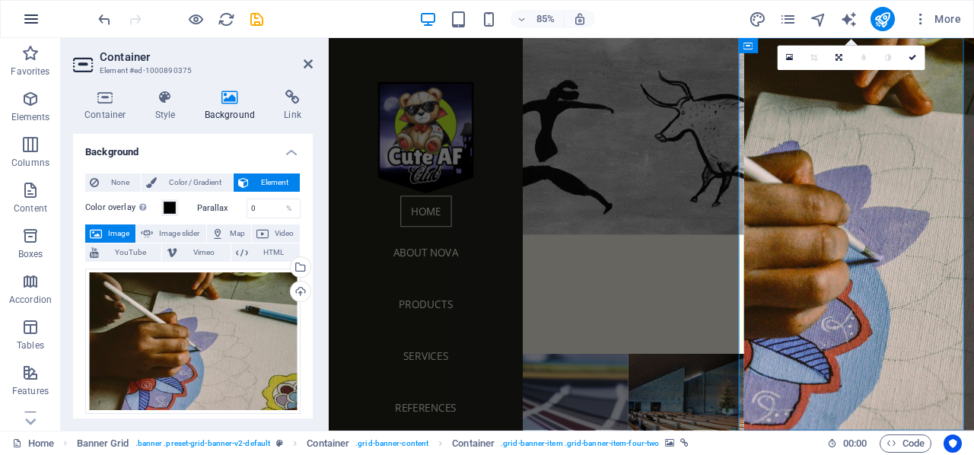
click at [27, 18] on icon "button" at bounding box center [31, 19] width 18 height 18
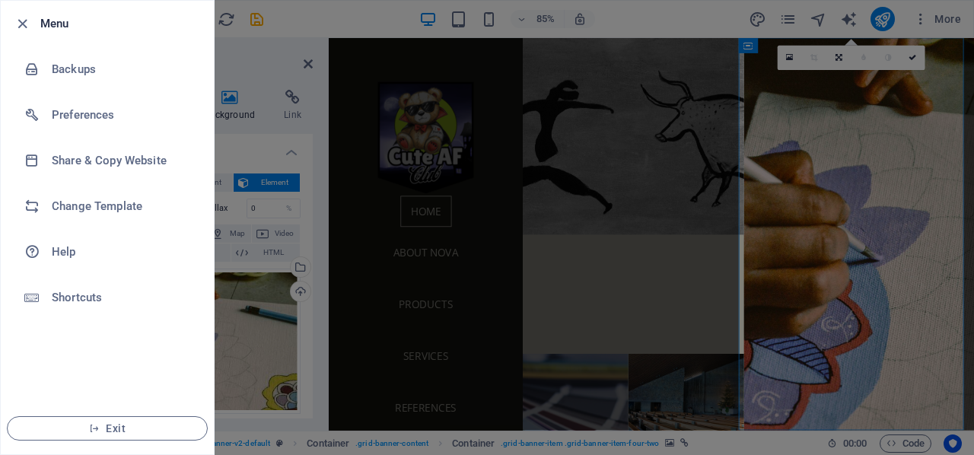
click at [368, 164] on div at bounding box center [487, 227] width 974 height 455
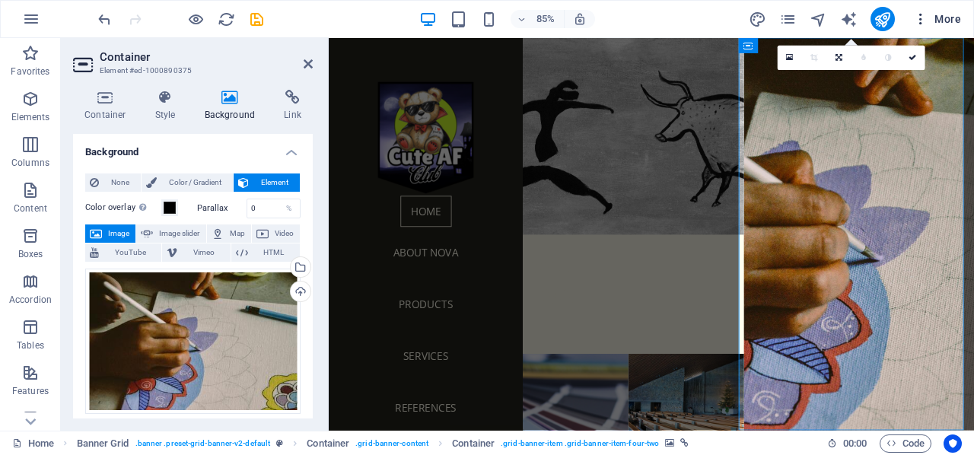
click at [923, 18] on icon "button" at bounding box center [921, 18] width 15 height 15
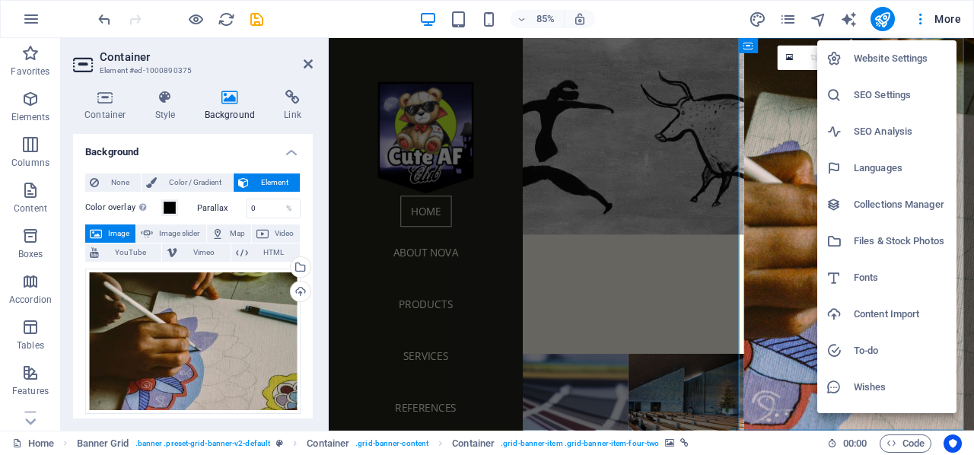
click at [946, 19] on div at bounding box center [487, 227] width 974 height 455
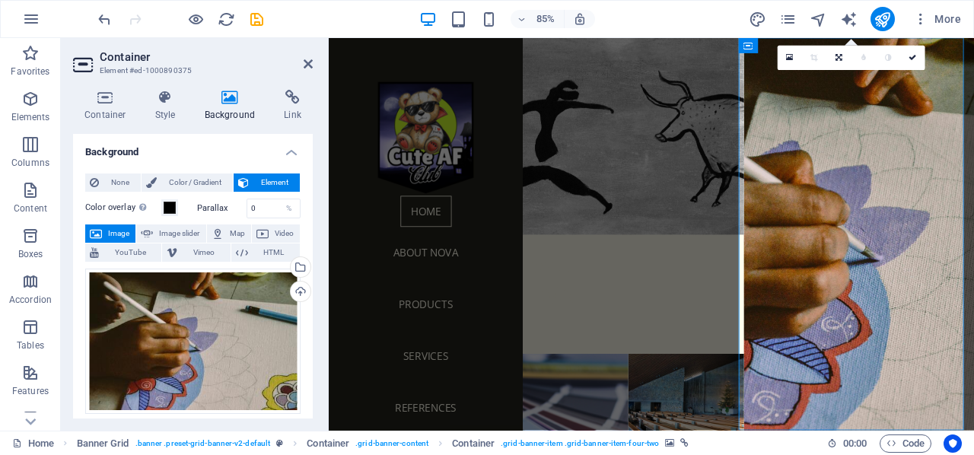
click at [946, 19] on span "More" at bounding box center [938, 18] width 48 height 15
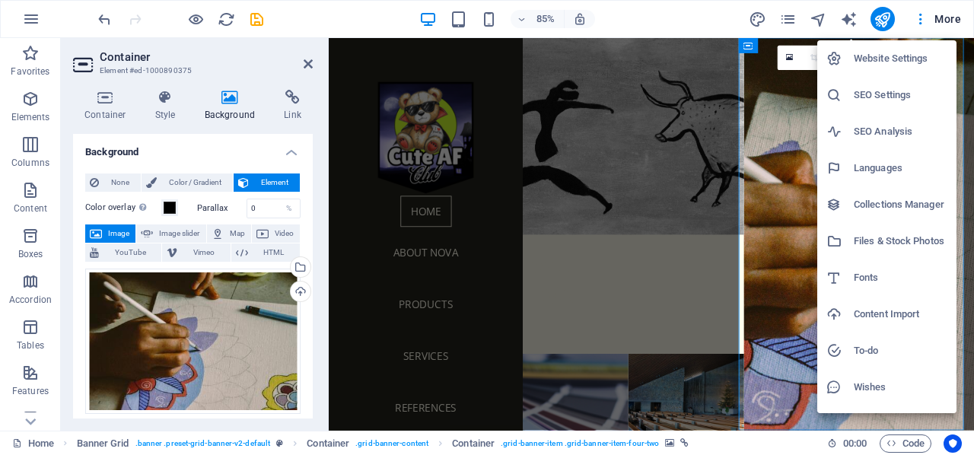
click at [946, 19] on div at bounding box center [487, 227] width 974 height 455
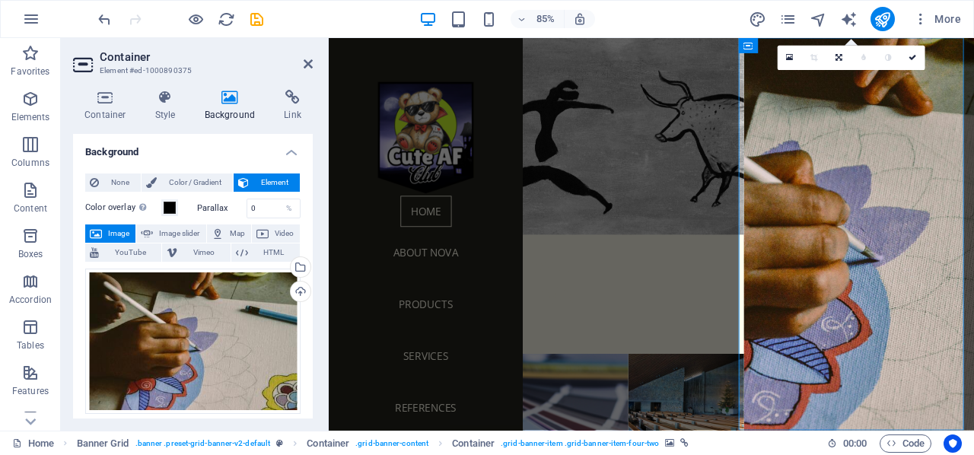
click at [946, 19] on span "More" at bounding box center [938, 18] width 48 height 15
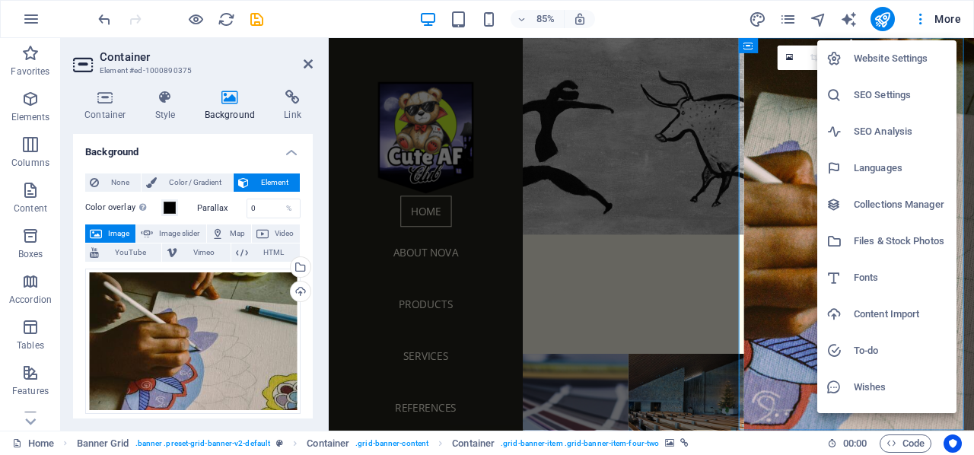
click at [946, 19] on div at bounding box center [487, 227] width 974 height 455
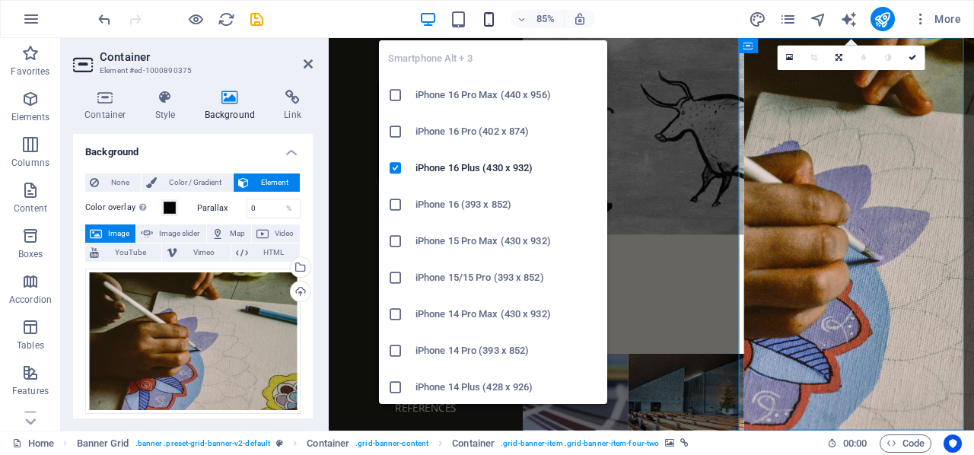
click at [488, 21] on icon "button" at bounding box center [489, 20] width 18 height 18
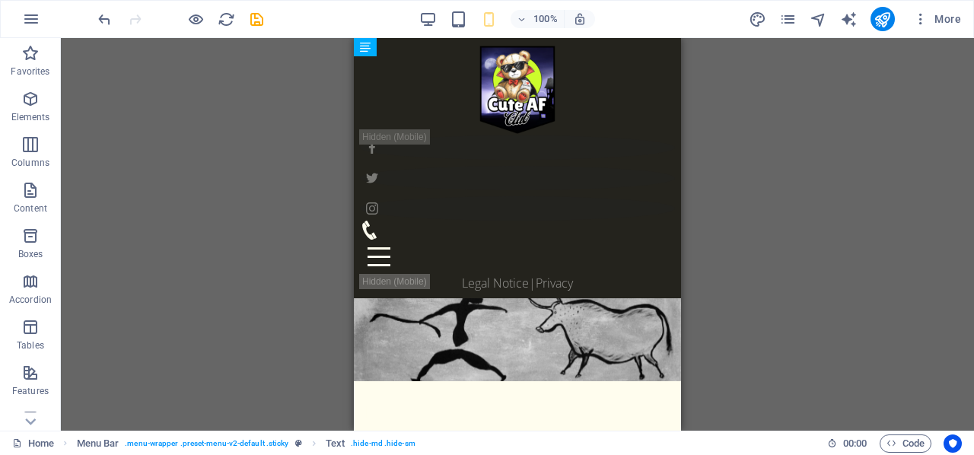
drag, startPoint x: 408, startPoint y: 154, endPoint x: 546, endPoint y: 160, distance: 137.9
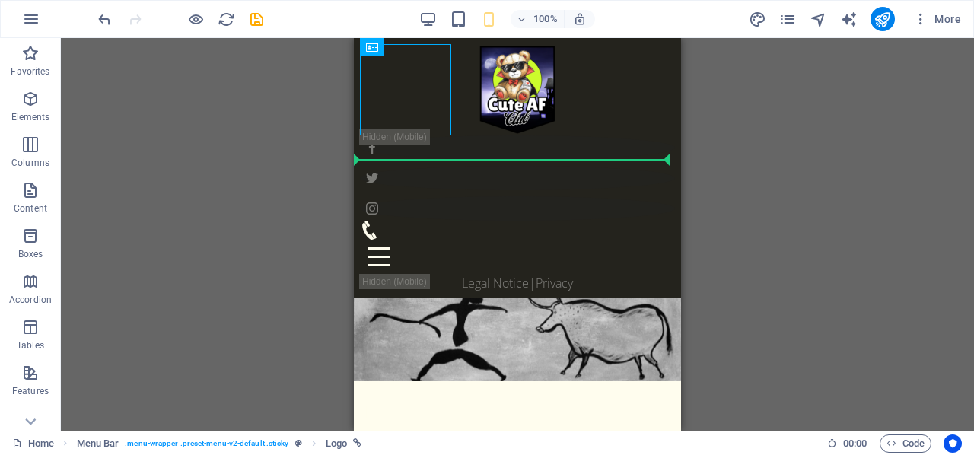
drag, startPoint x: 414, startPoint y: 101, endPoint x: 437, endPoint y: 112, distance: 25.2
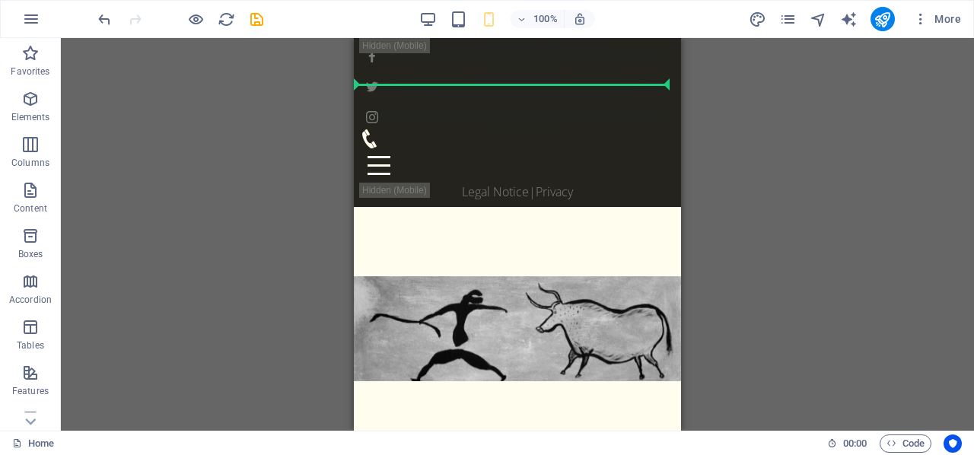
drag, startPoint x: 512, startPoint y: 395, endPoint x: 533, endPoint y: 79, distance: 316.6
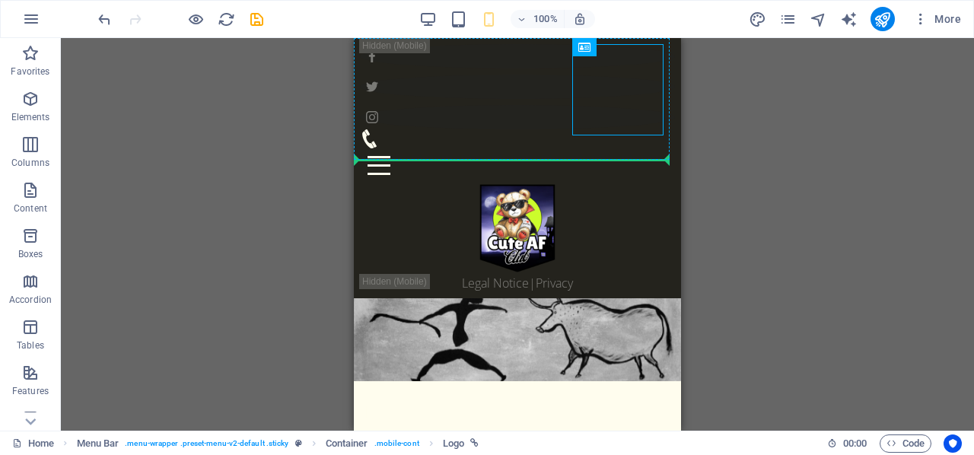
drag, startPoint x: 580, startPoint y: 120, endPoint x: 547, endPoint y: 116, distance: 33.7
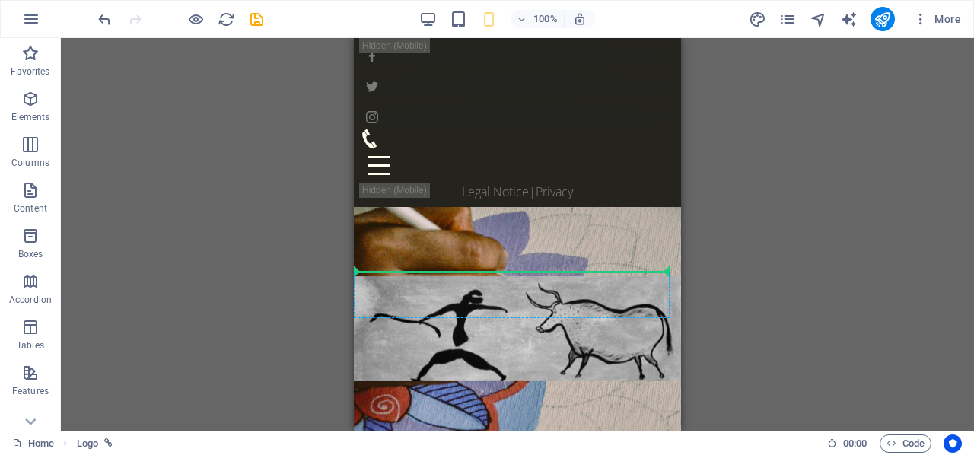
drag, startPoint x: 517, startPoint y: 372, endPoint x: 509, endPoint y: -7, distance: 379.2
click at [509, 38] on html "Skip to main content Products About NOVA Services References Contact Legal Noti…" at bounding box center [517, 429] width 327 height 783
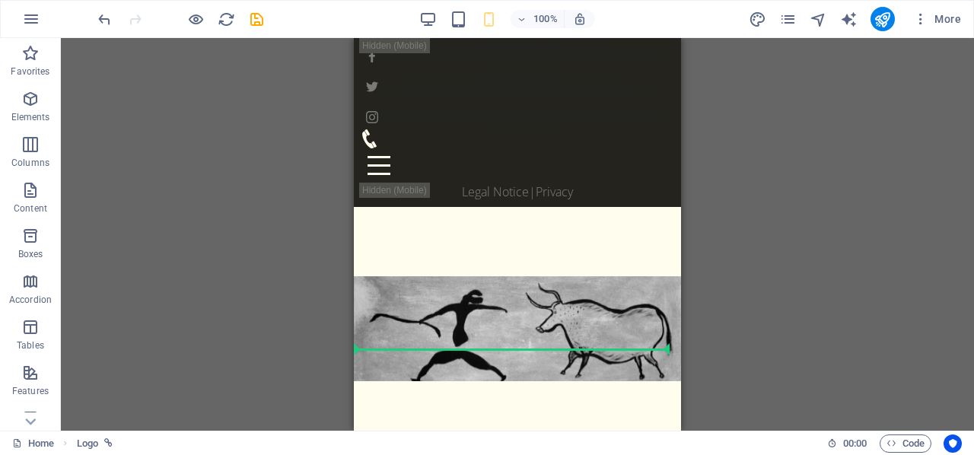
drag, startPoint x: 508, startPoint y: 373, endPoint x: 481, endPoint y: 1, distance: 373.2
click at [481, 38] on html "Skip to main content Products About NOVA Services References Contact Legal Noti…" at bounding box center [517, 429] width 327 height 783
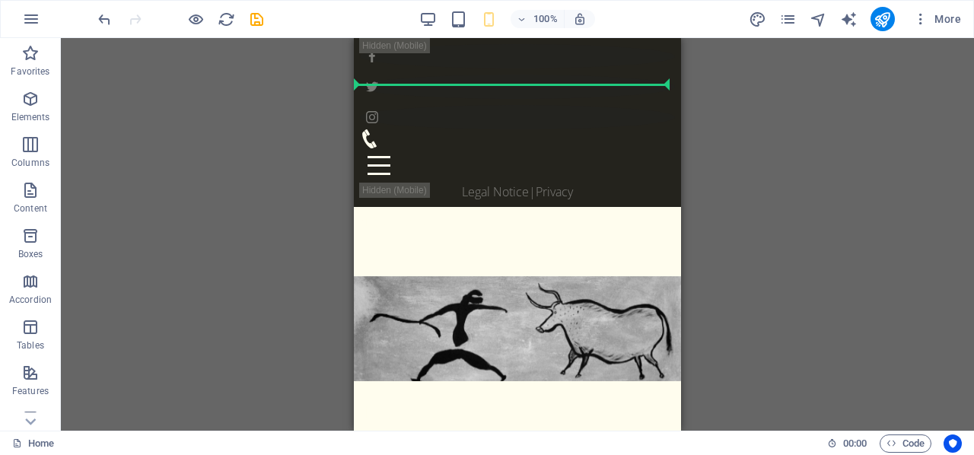
drag, startPoint x: 498, startPoint y: 398, endPoint x: 454, endPoint y: 81, distance: 319.8
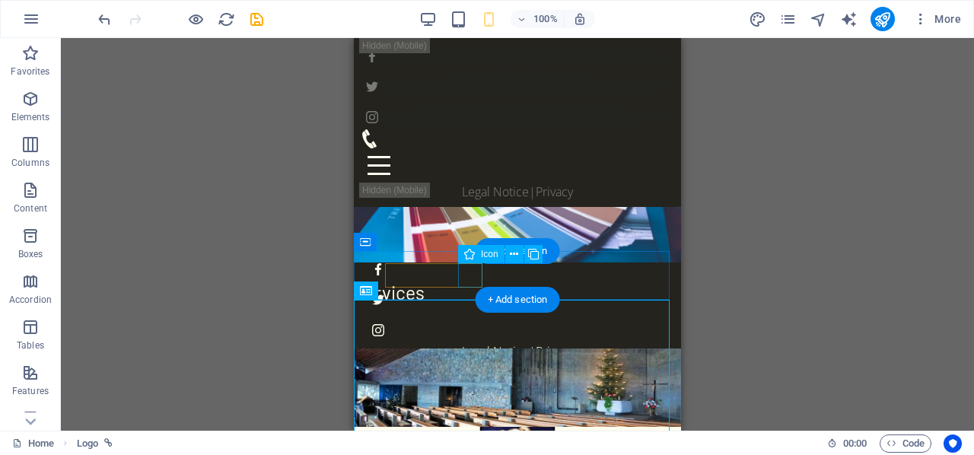
scroll to position [311, 0]
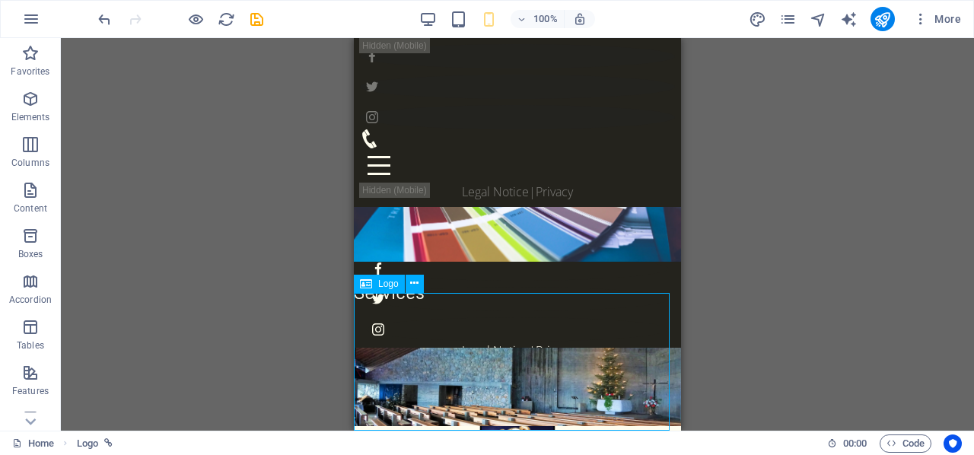
drag, startPoint x: 512, startPoint y: 394, endPoint x: 499, endPoint y: 378, distance: 19.5
click at [499, 378] on div at bounding box center [517, 441] width 327 height 138
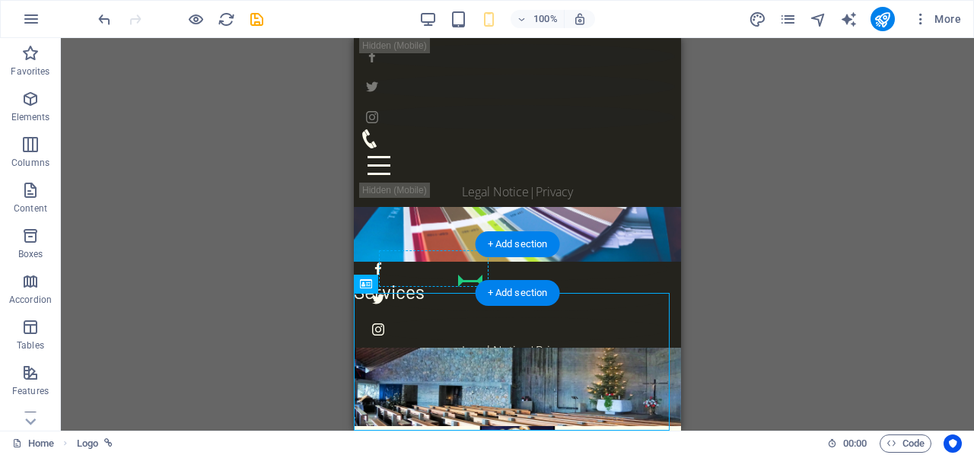
drag, startPoint x: 474, startPoint y: 350, endPoint x: 470, endPoint y: 301, distance: 49.6
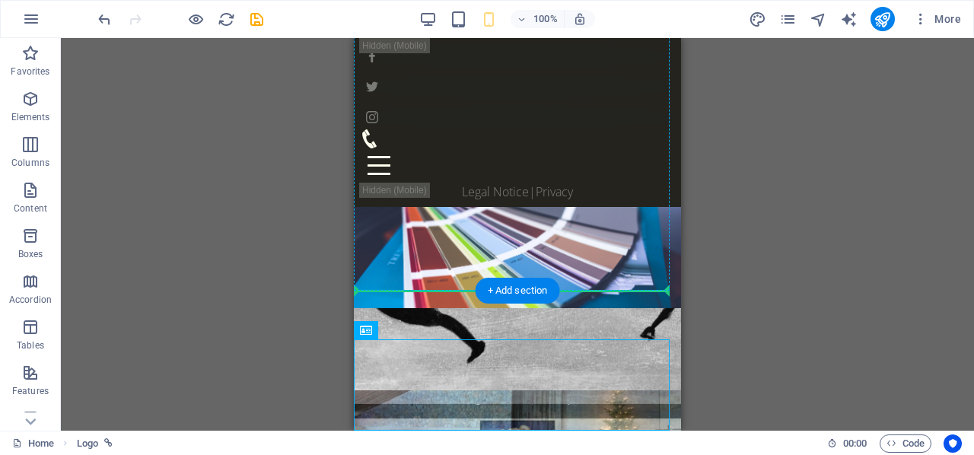
drag, startPoint x: 509, startPoint y: 400, endPoint x: 509, endPoint y: 161, distance: 239.0
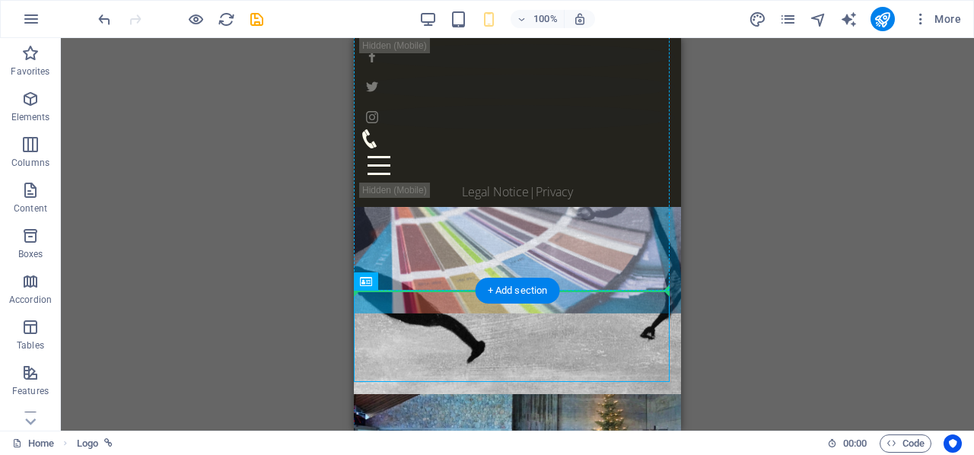
drag, startPoint x: 518, startPoint y: 333, endPoint x: 513, endPoint y: 114, distance: 218.5
click at [513, 114] on div "Products About NOVA Services References Contact Legal Notice | Privacy Home Abo…" at bounding box center [517, 165] width 327 height 690
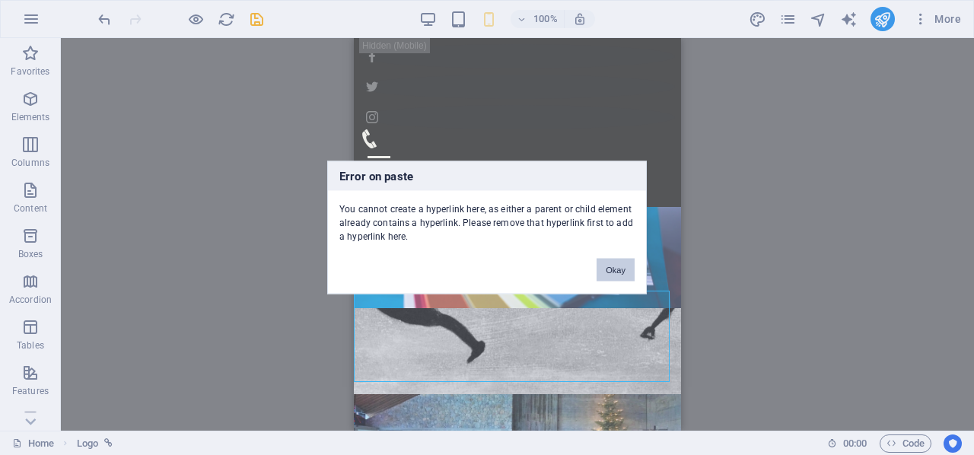
drag, startPoint x: 639, startPoint y: 273, endPoint x: 627, endPoint y: 276, distance: 13.3
click at [638, 276] on div "Okay" at bounding box center [615, 263] width 61 height 39
click at [620, 270] on button "Okay" at bounding box center [616, 270] width 38 height 23
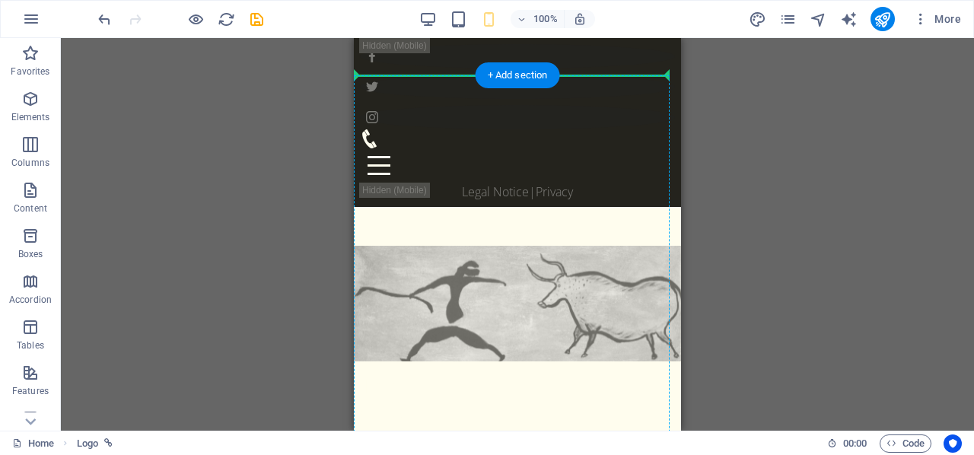
scroll to position [0, 0]
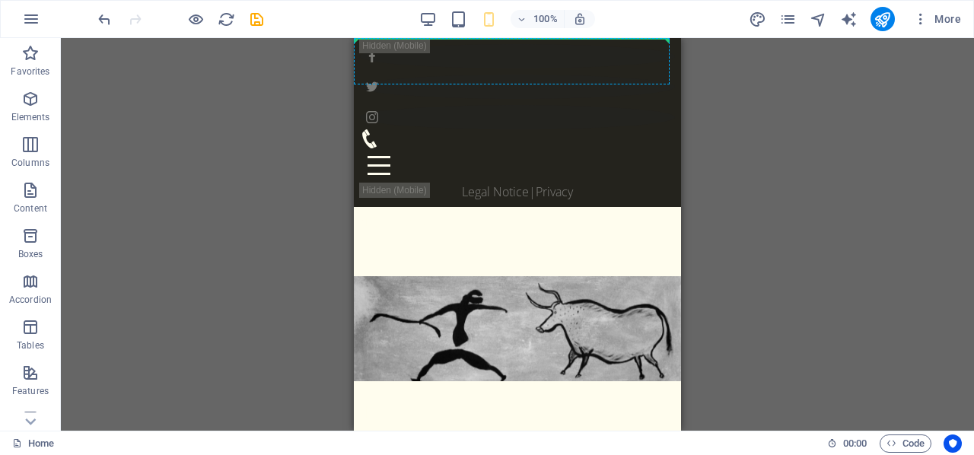
drag, startPoint x: 524, startPoint y: 324, endPoint x: 505, endPoint y: 60, distance: 264.8
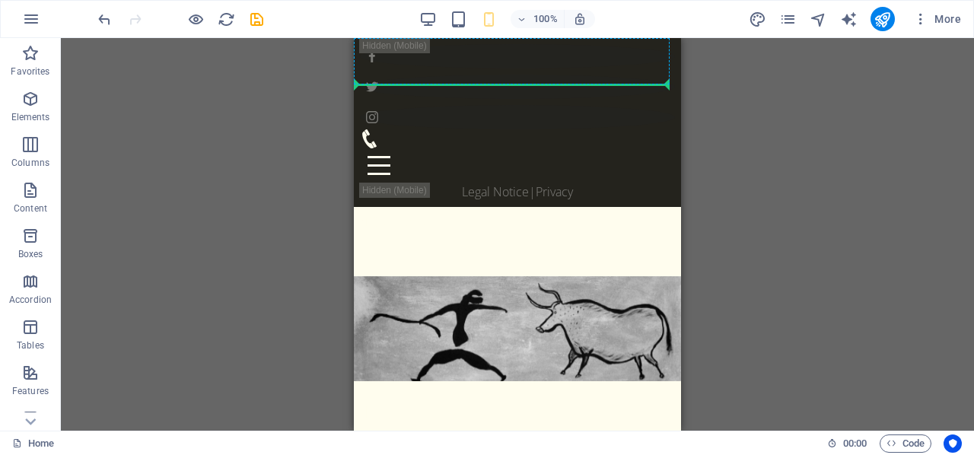
drag, startPoint x: 512, startPoint y: 397, endPoint x: 470, endPoint y: 74, distance: 325.4
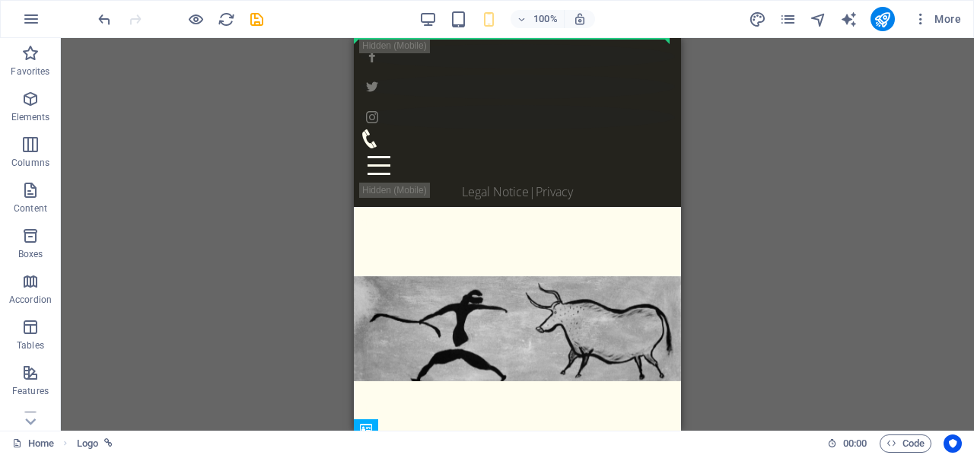
drag, startPoint x: 512, startPoint y: 368, endPoint x: 505, endPoint y: 33, distance: 334.3
click at [505, 38] on html "Skip to main content Products About NOVA Services References Contact Legal Noti…" at bounding box center [517, 429] width 327 height 783
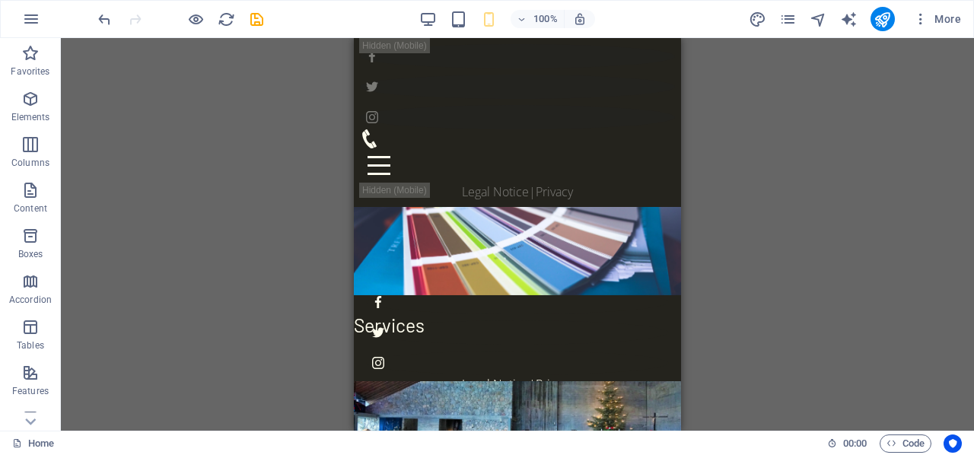
scroll to position [311, 0]
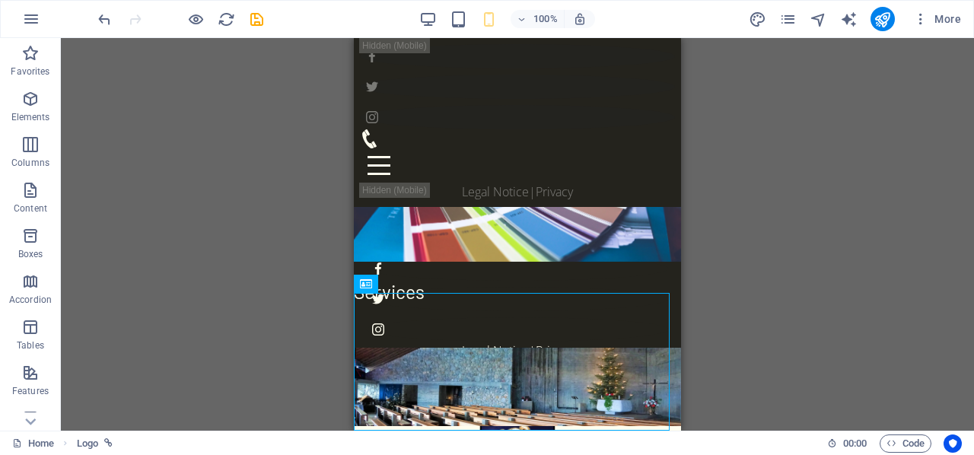
drag, startPoint x: 510, startPoint y: 387, endPoint x: 477, endPoint y: 16, distance: 372.3
click at [477, 16] on html "Skip to main content Products About NOVA Services References Contact Legal Noti…" at bounding box center [517, 118] width 327 height 783
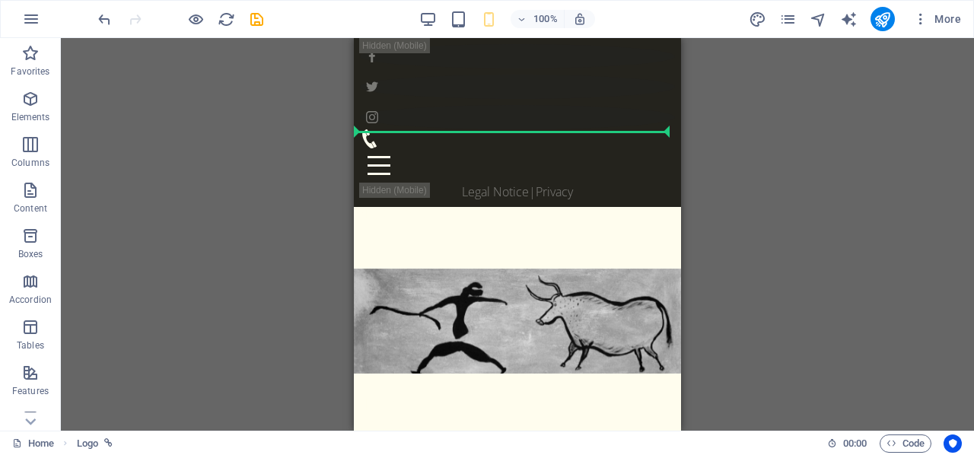
scroll to position [0, 0]
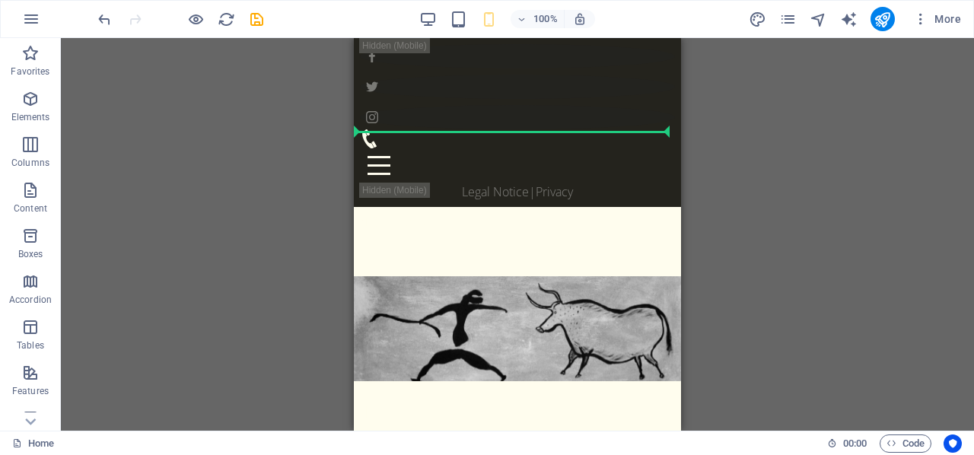
drag, startPoint x: 500, startPoint y: 387, endPoint x: 454, endPoint y: 42, distance: 348.0
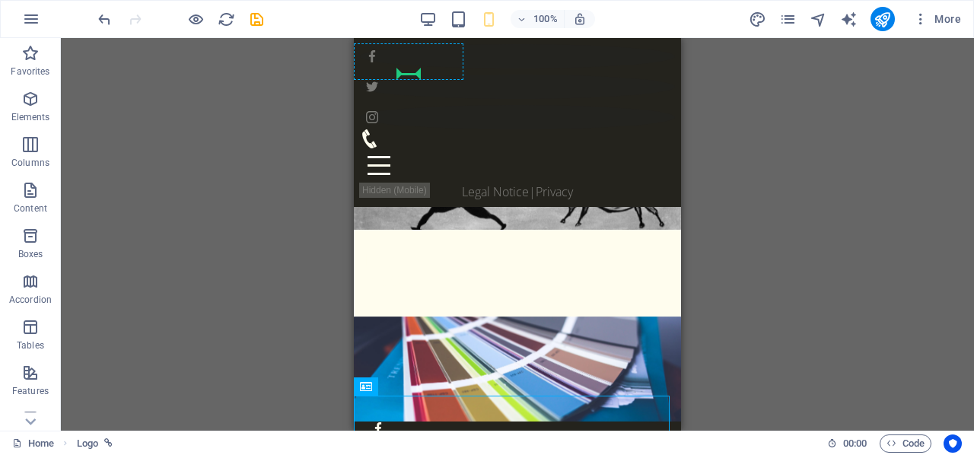
scroll to position [99, 0]
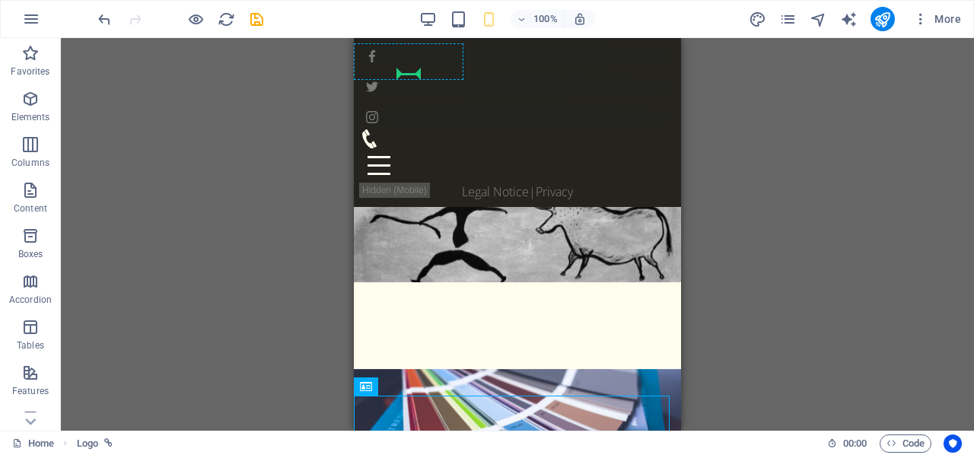
drag, startPoint x: 502, startPoint y: 365, endPoint x: 418, endPoint y: 65, distance: 310.7
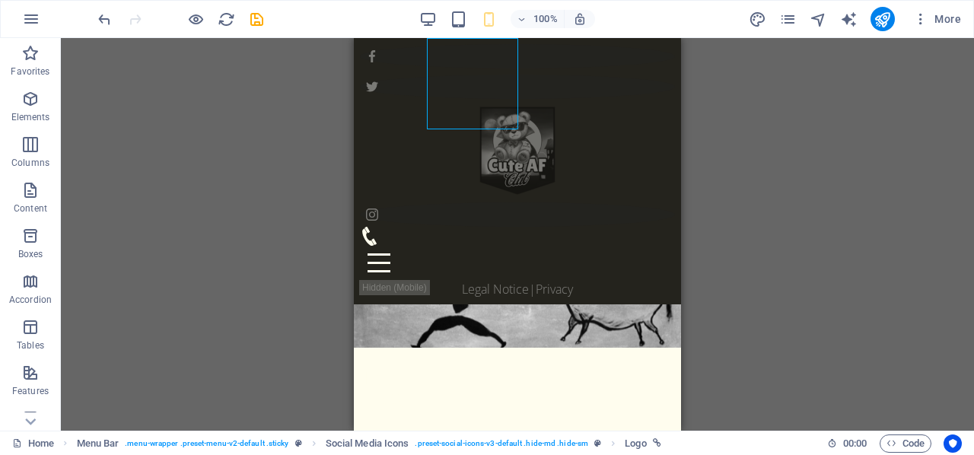
scroll to position [30, 0]
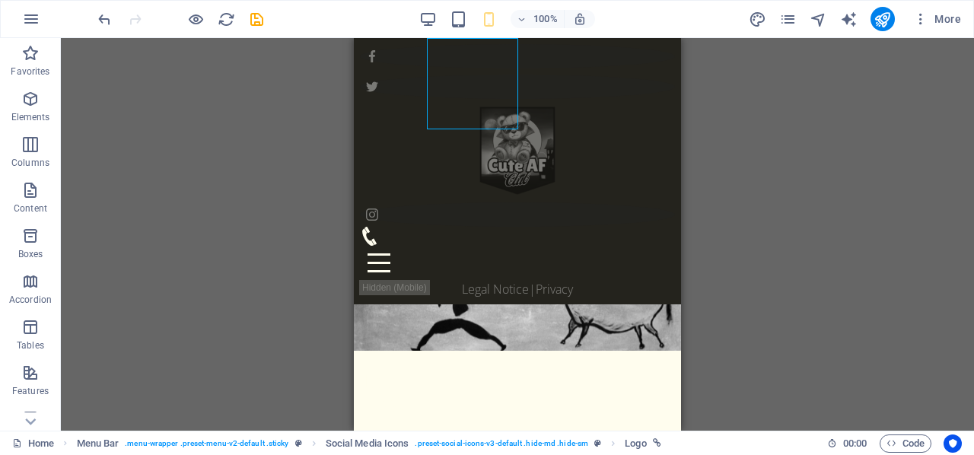
drag, startPoint x: 490, startPoint y: 86, endPoint x: 461, endPoint y: 100, distance: 32.7
click at [462, 105] on div at bounding box center [517, 150] width 327 height 91
click at [407, 123] on div at bounding box center [517, 135] width 315 height 195
drag, startPoint x: 455, startPoint y: 97, endPoint x: 512, endPoint y: 101, distance: 56.5
click at [512, 105] on div at bounding box center [517, 150] width 327 height 91
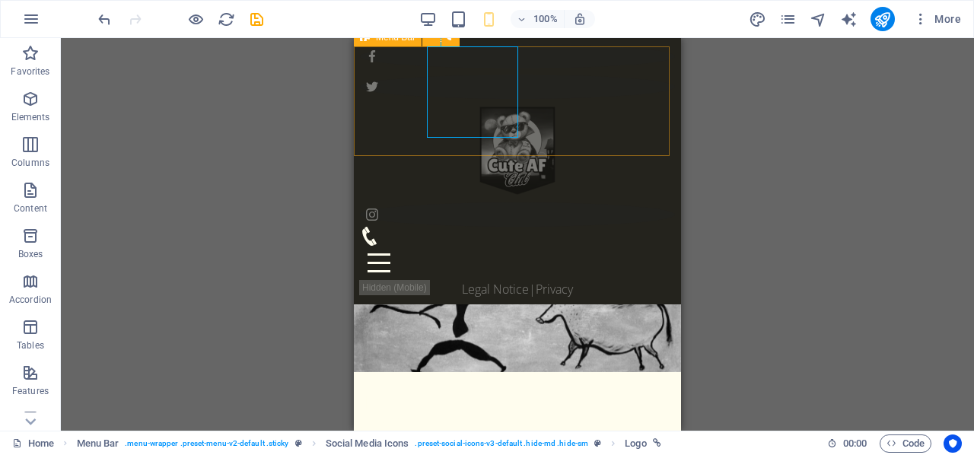
scroll to position [0, 0]
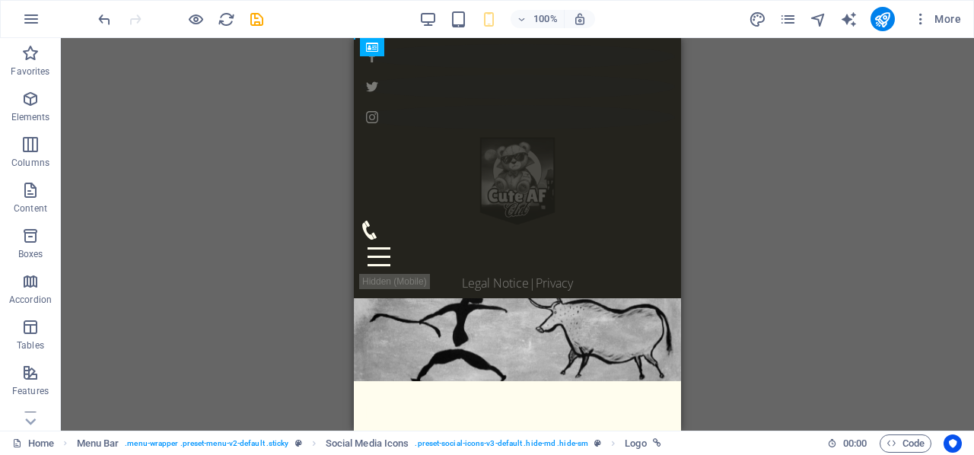
drag, startPoint x: 475, startPoint y: 96, endPoint x: 493, endPoint y: 81, distance: 23.3
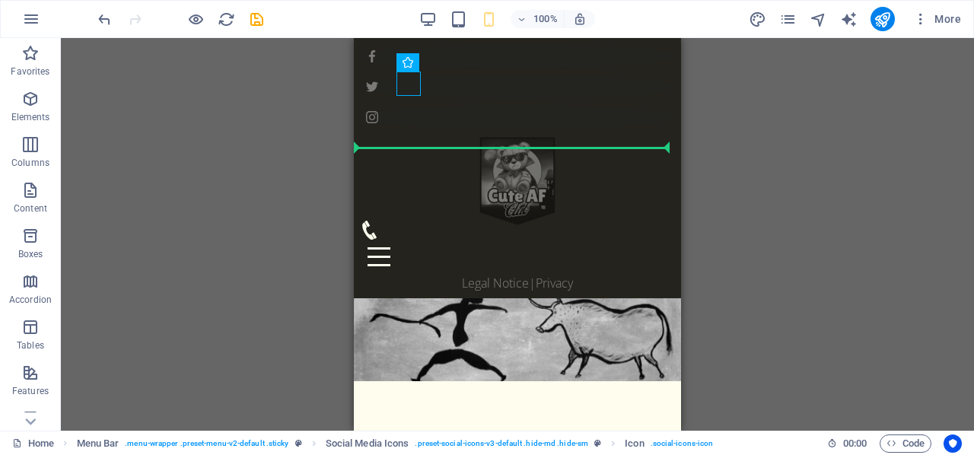
drag, startPoint x: 416, startPoint y: 88, endPoint x: 541, endPoint y: 133, distance: 133.4
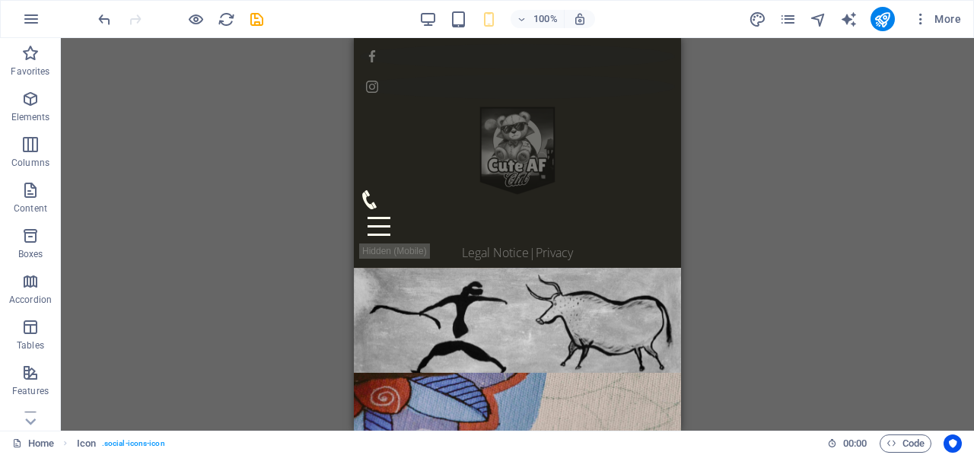
scroll to position [7, 0]
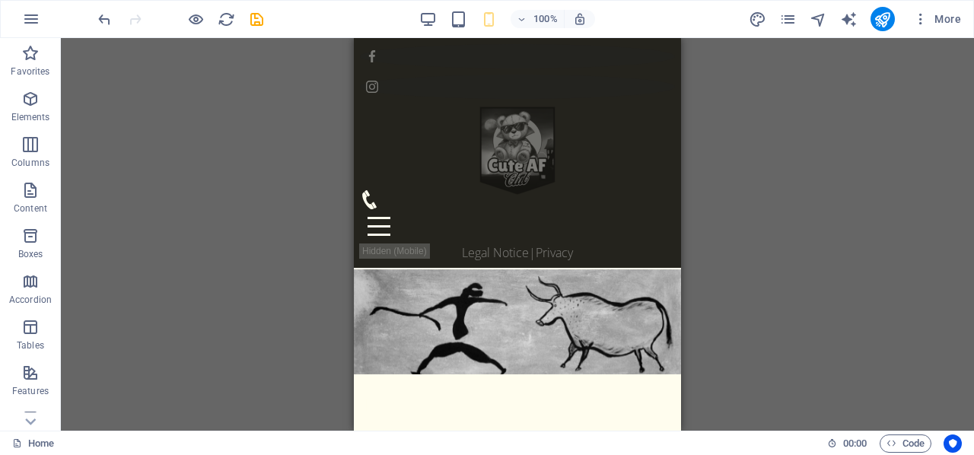
drag, startPoint x: 791, startPoint y: 183, endPoint x: 304, endPoint y: 112, distance: 492.4
click at [791, 186] on div "Drag here to replace the existing content. Press “Ctrl” if you want to create a…" at bounding box center [518, 234] width 914 height 393
click at [417, 14] on div "100% More" at bounding box center [531, 19] width 872 height 24
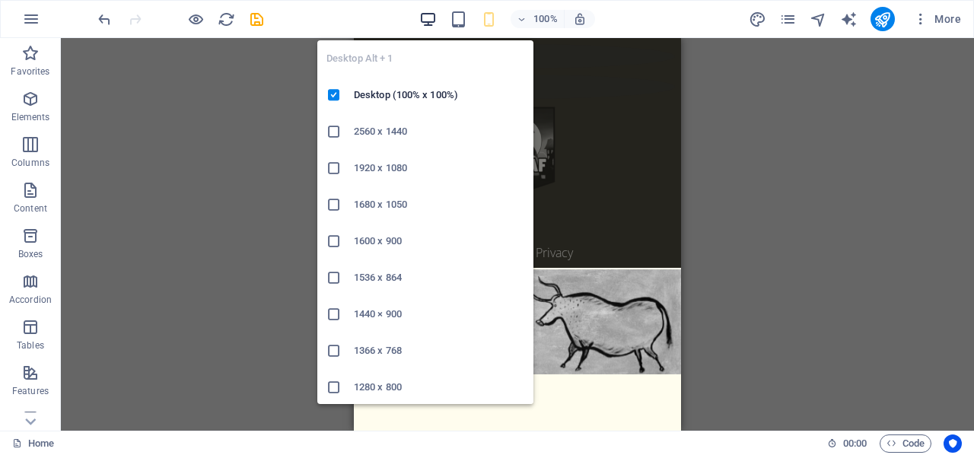
click at [426, 23] on icon "button" at bounding box center [428, 20] width 18 height 18
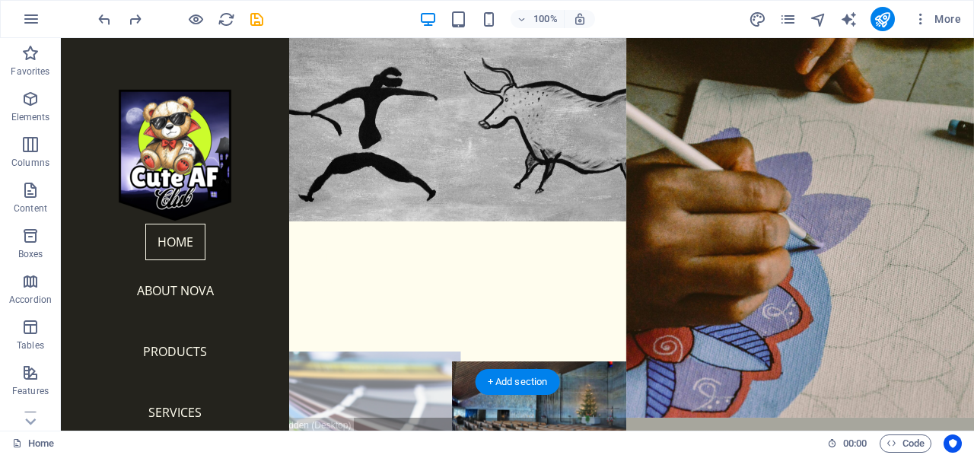
scroll to position [0, 0]
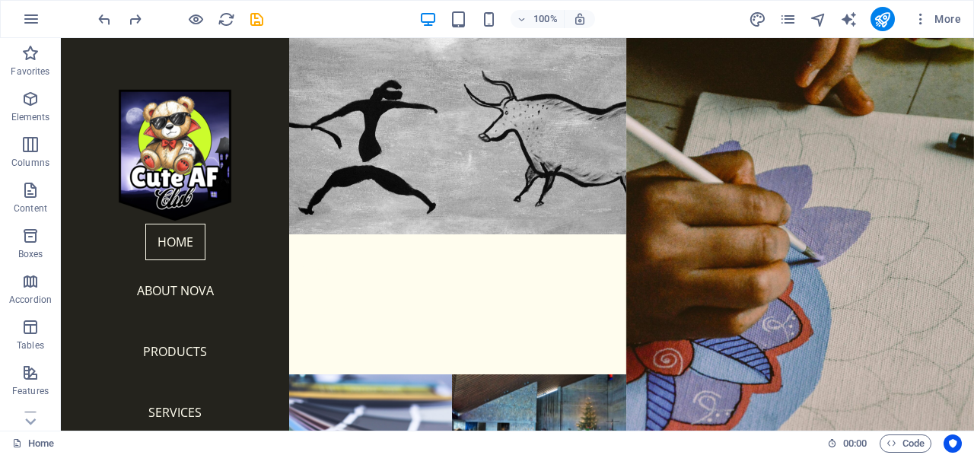
click at [349, 20] on div "100% More" at bounding box center [531, 19] width 872 height 24
click at [941, 20] on span "More" at bounding box center [938, 18] width 48 height 15
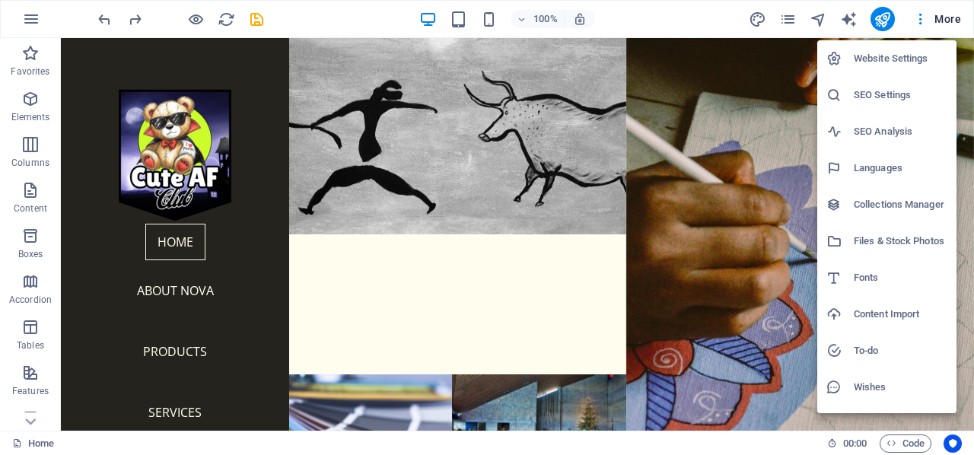
click at [922, 20] on div at bounding box center [487, 227] width 974 height 455
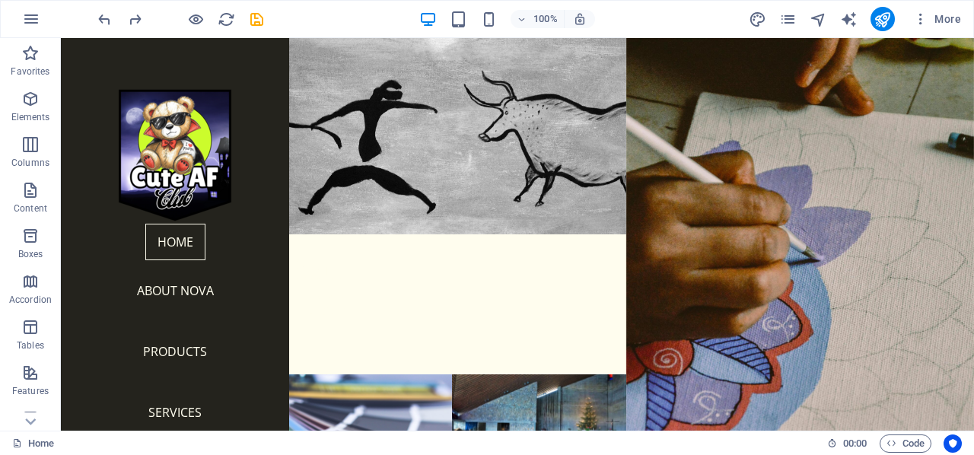
click at [922, 20] on icon "button" at bounding box center [921, 18] width 15 height 15
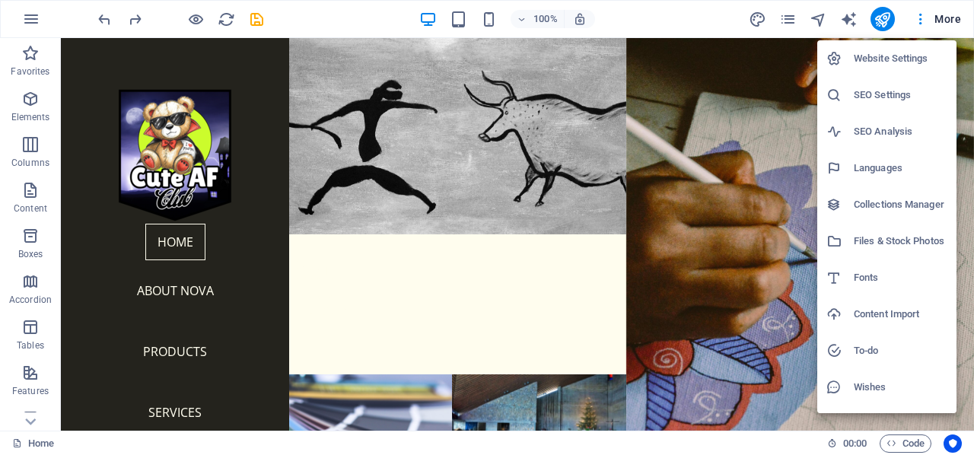
click at [922, 20] on div at bounding box center [487, 227] width 974 height 455
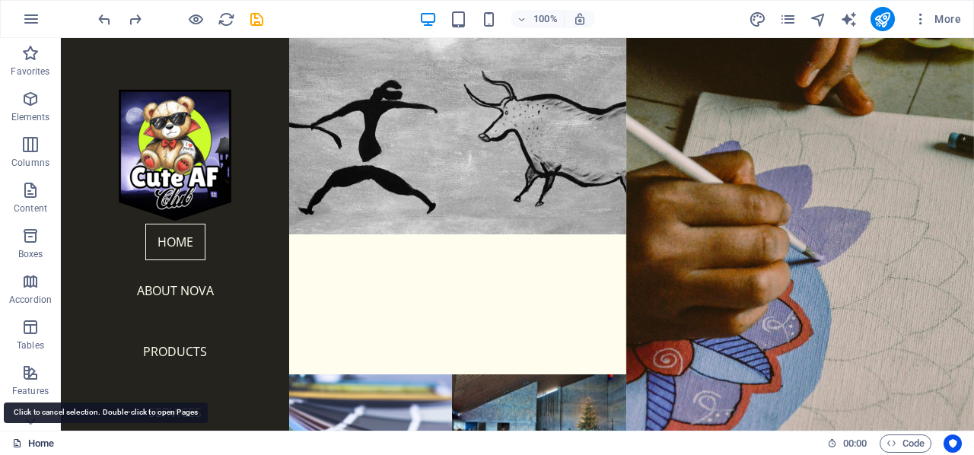
click at [46, 441] on link "Home" at bounding box center [33, 444] width 42 height 18
click at [35, 374] on icon "button" at bounding box center [30, 373] width 18 height 18
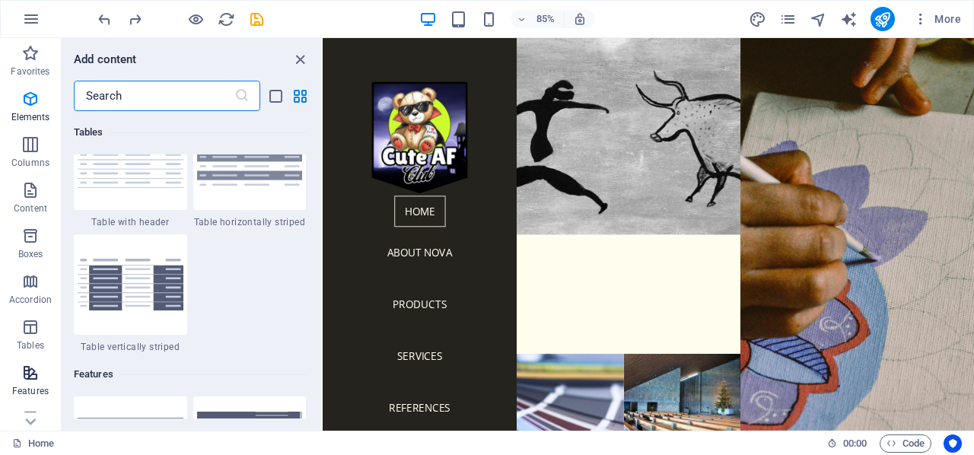
scroll to position [5934, 0]
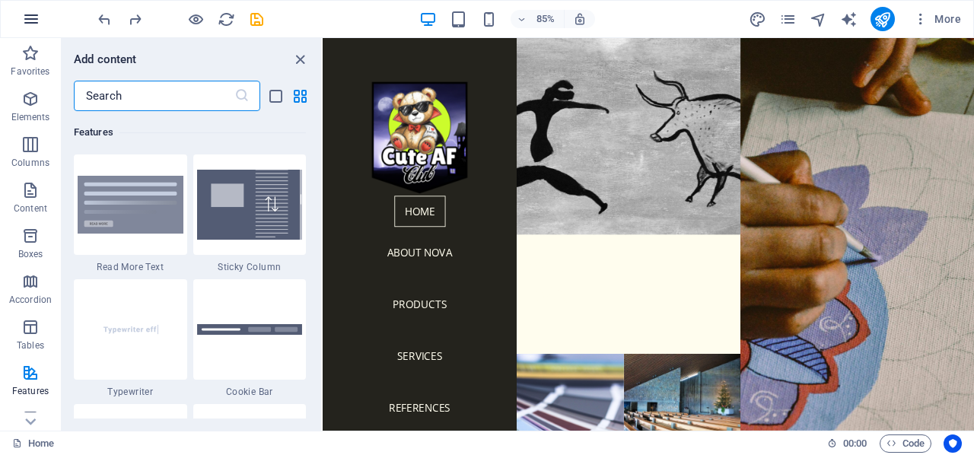
click at [30, 13] on icon "button" at bounding box center [31, 19] width 18 height 18
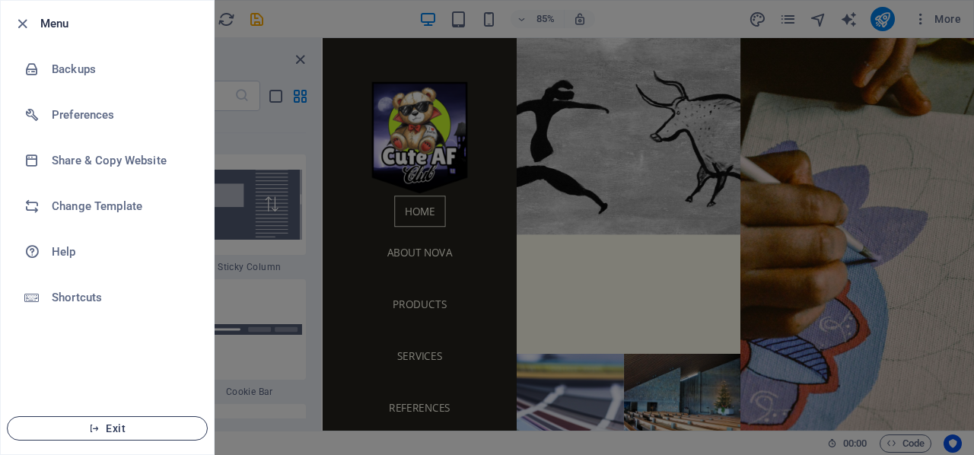
click at [107, 429] on span "Exit" at bounding box center [107, 429] width 175 height 12
